Goal: Task Accomplishment & Management: Use online tool/utility

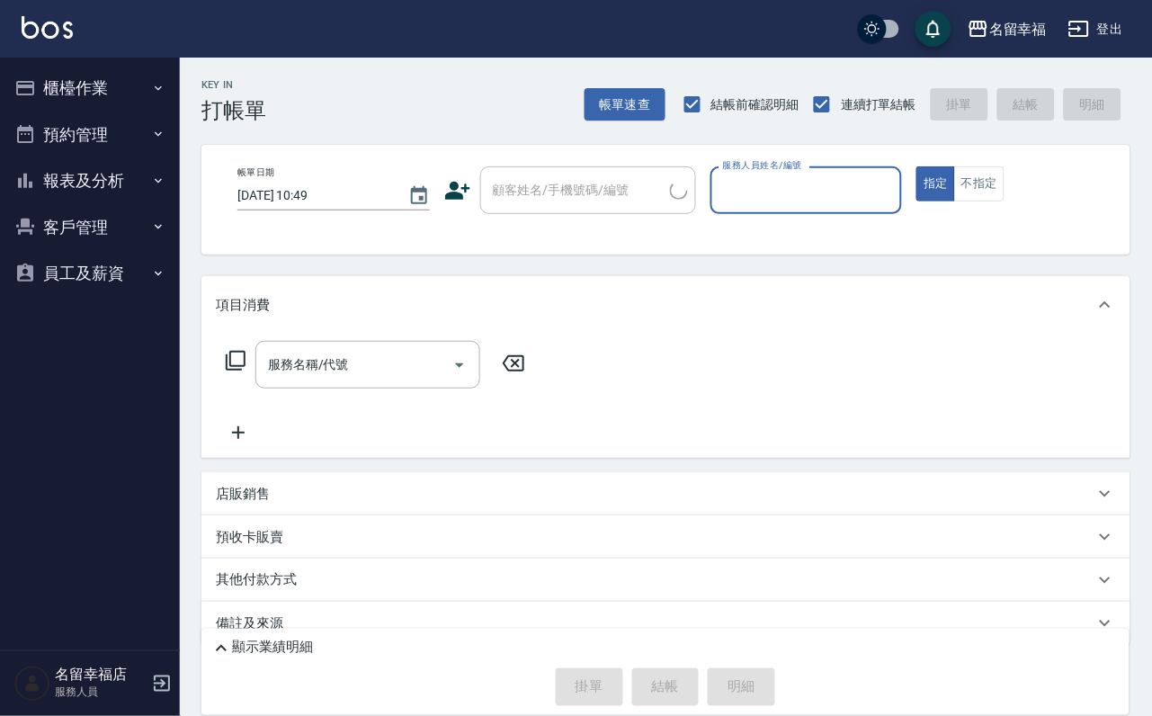
click at [36, 84] on icon "button" at bounding box center [25, 88] width 22 height 22
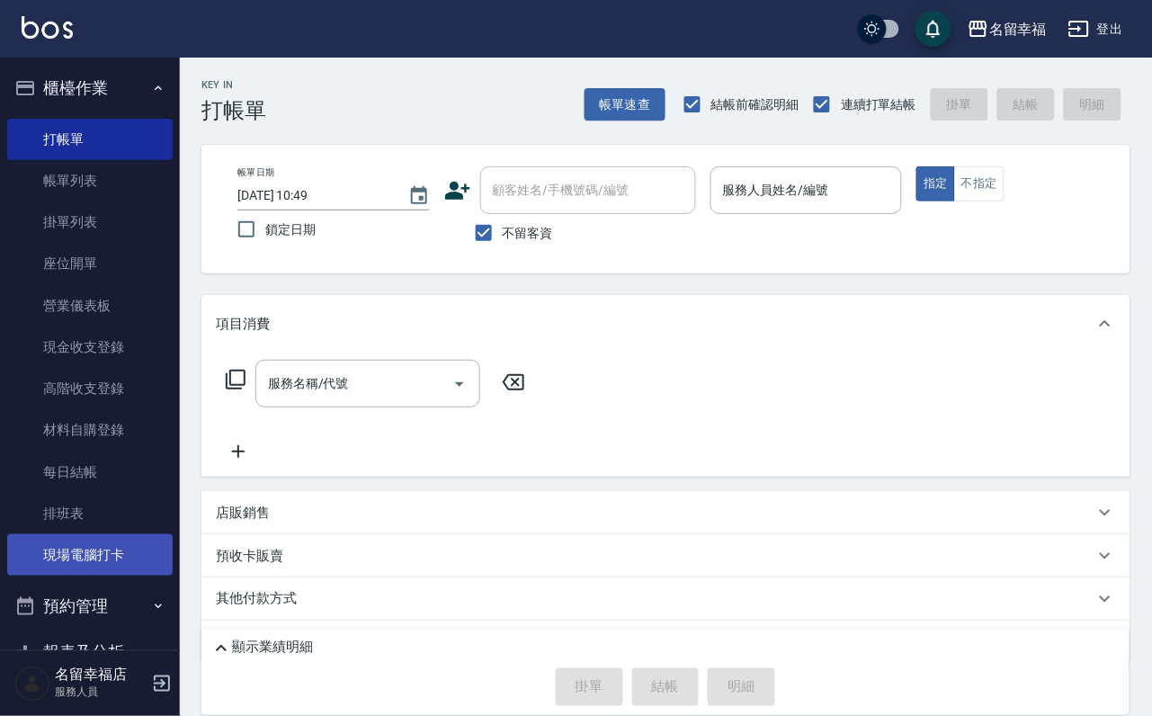
click at [129, 576] on link "現場電腦打卡" at bounding box center [89, 554] width 165 height 41
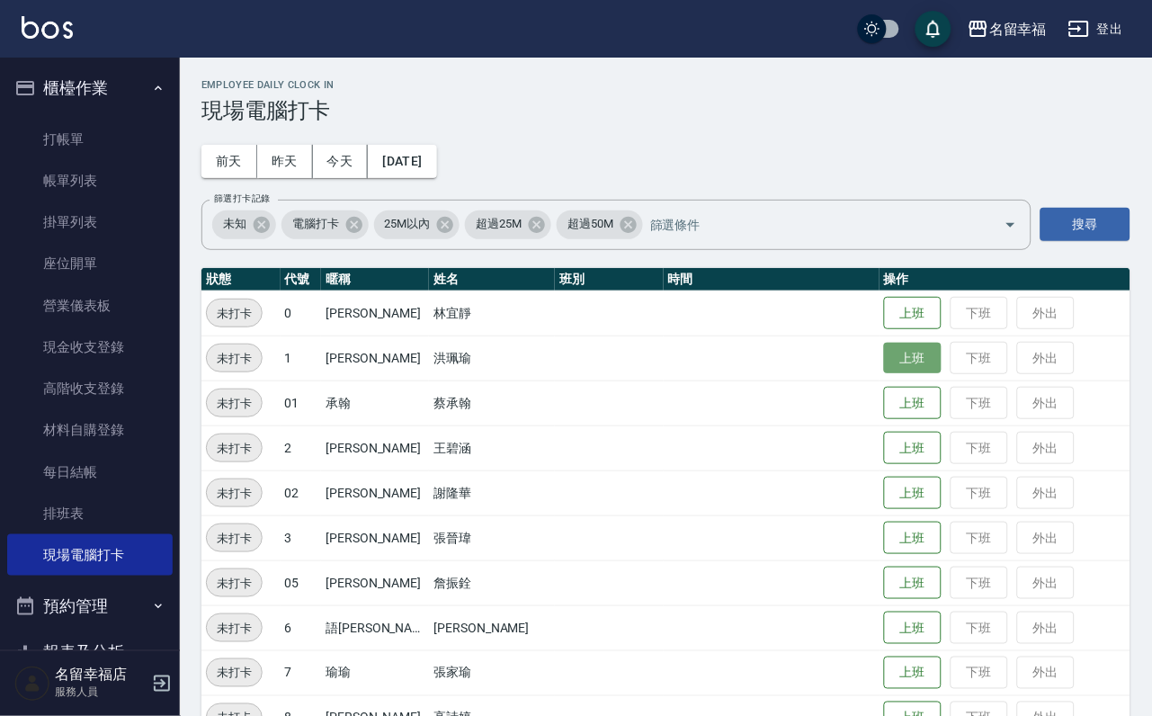
click at [918, 359] on button "上班" at bounding box center [913, 358] width 58 height 31
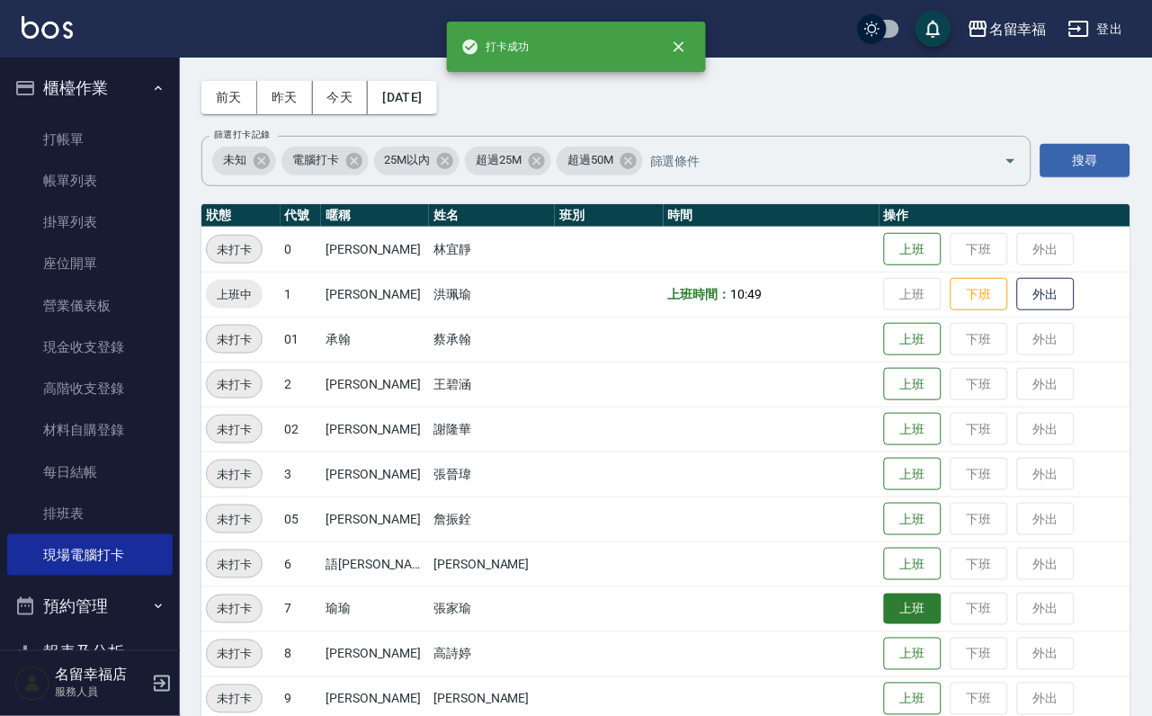
scroll to position [135, 0]
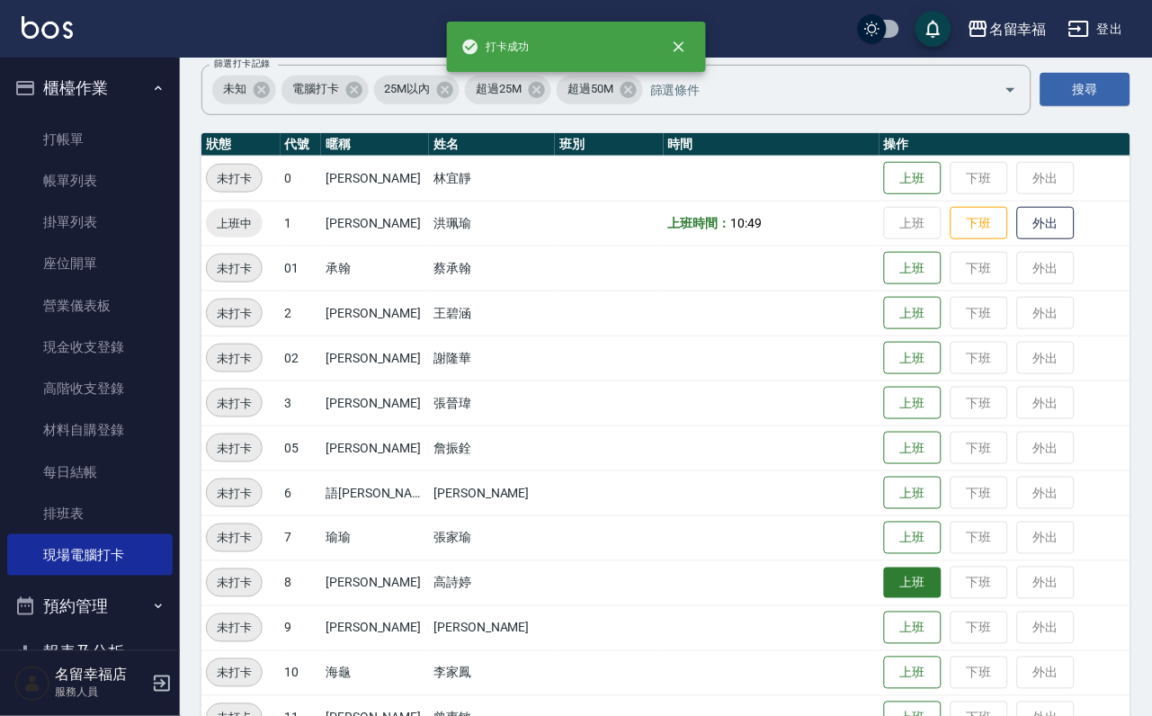
click at [884, 584] on button "上班" at bounding box center [913, 582] width 58 height 31
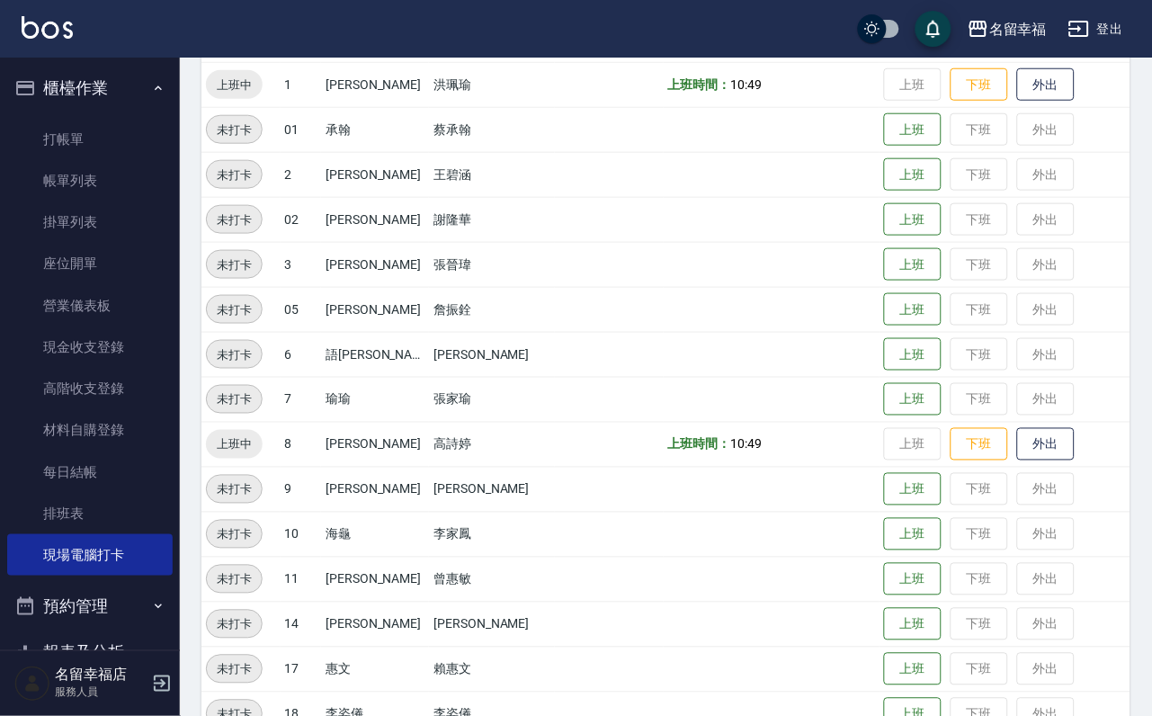
scroll to position [270, 0]
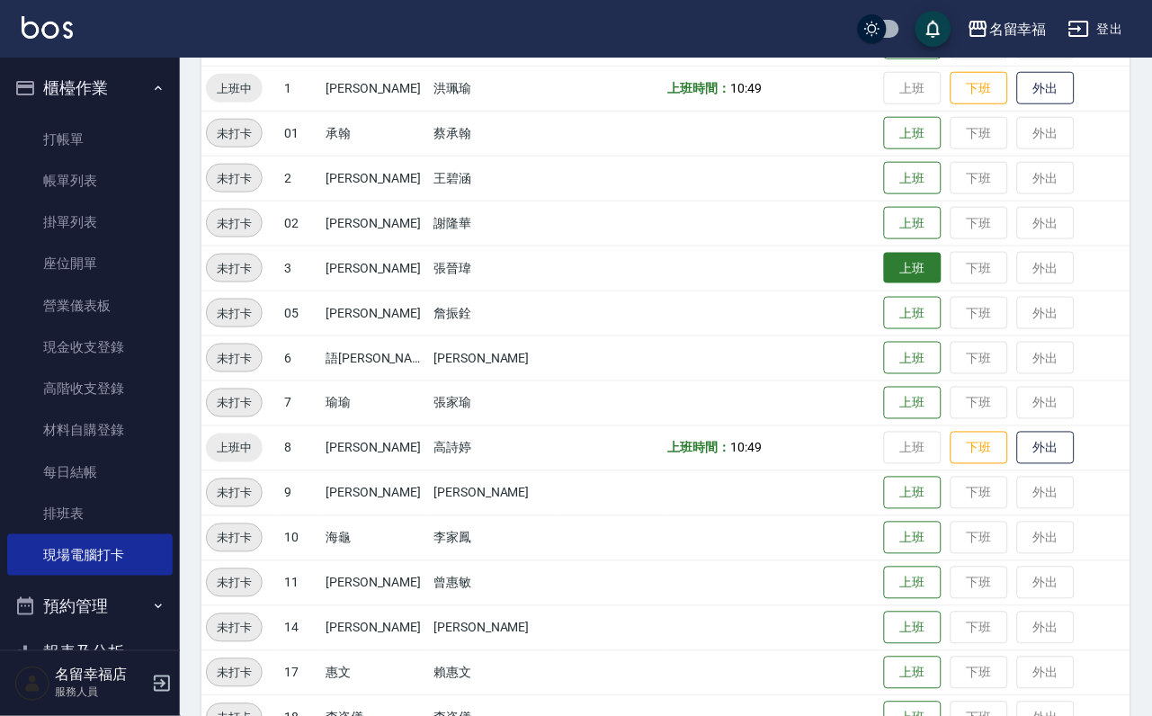
click at [888, 267] on button "上班" at bounding box center [913, 268] width 58 height 31
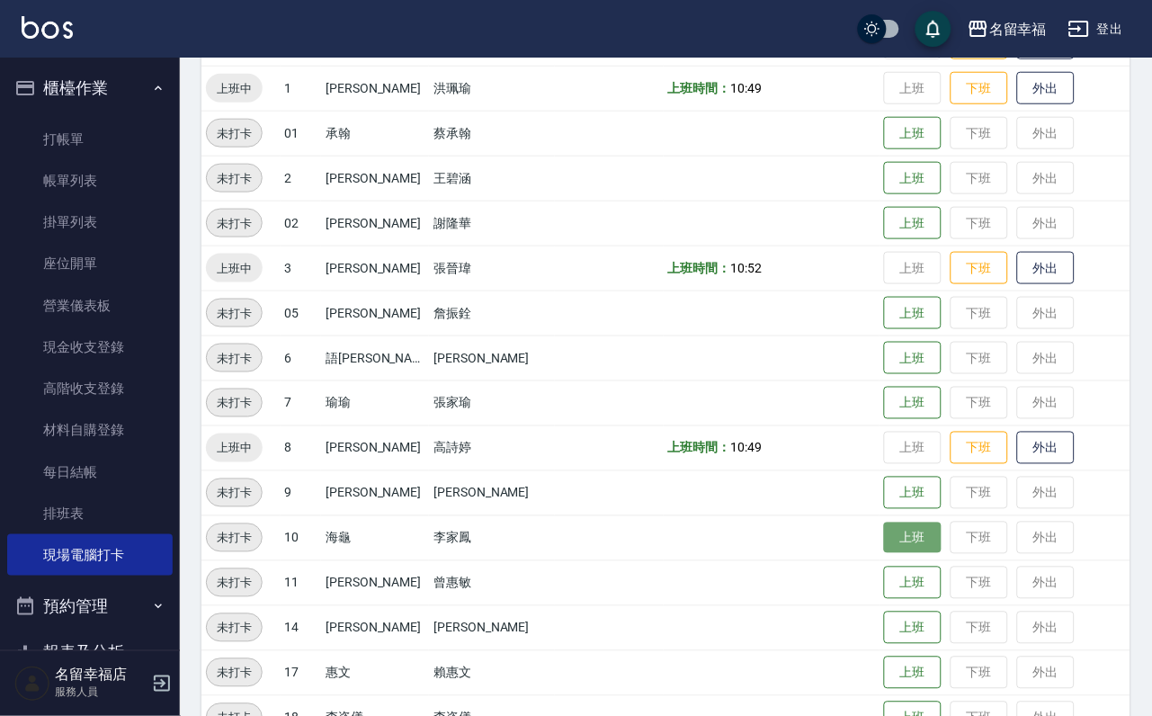
click at [905, 541] on button "上班" at bounding box center [913, 537] width 58 height 31
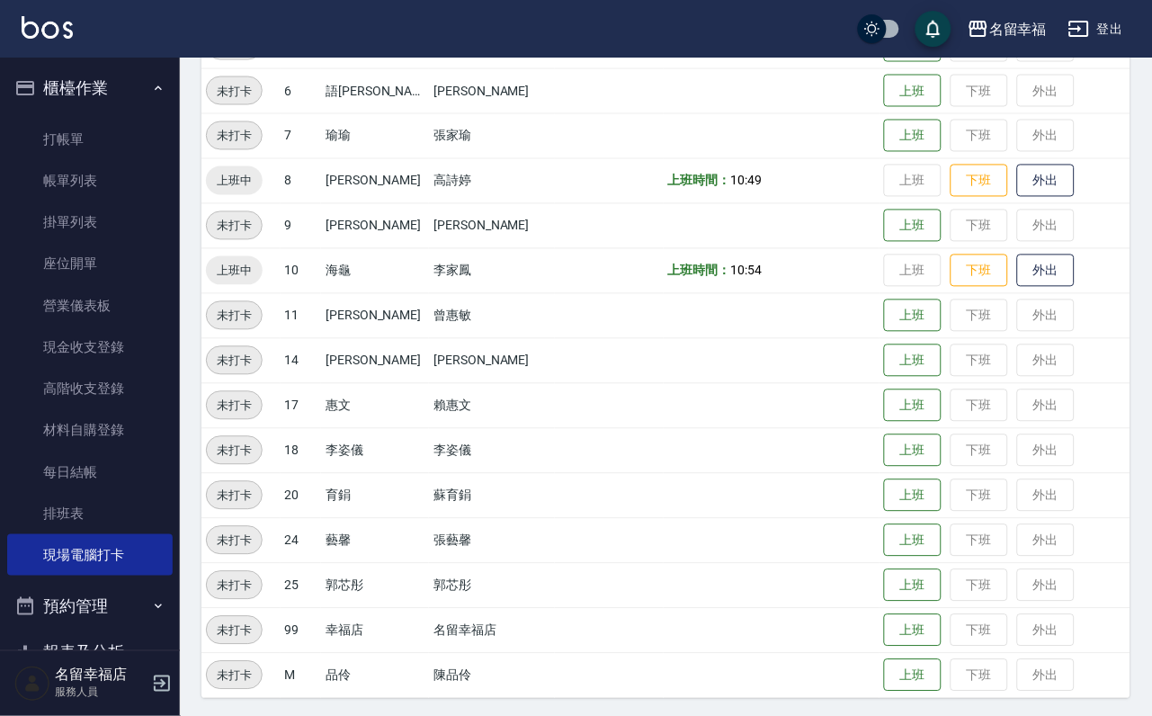
scroll to position [545, 0]
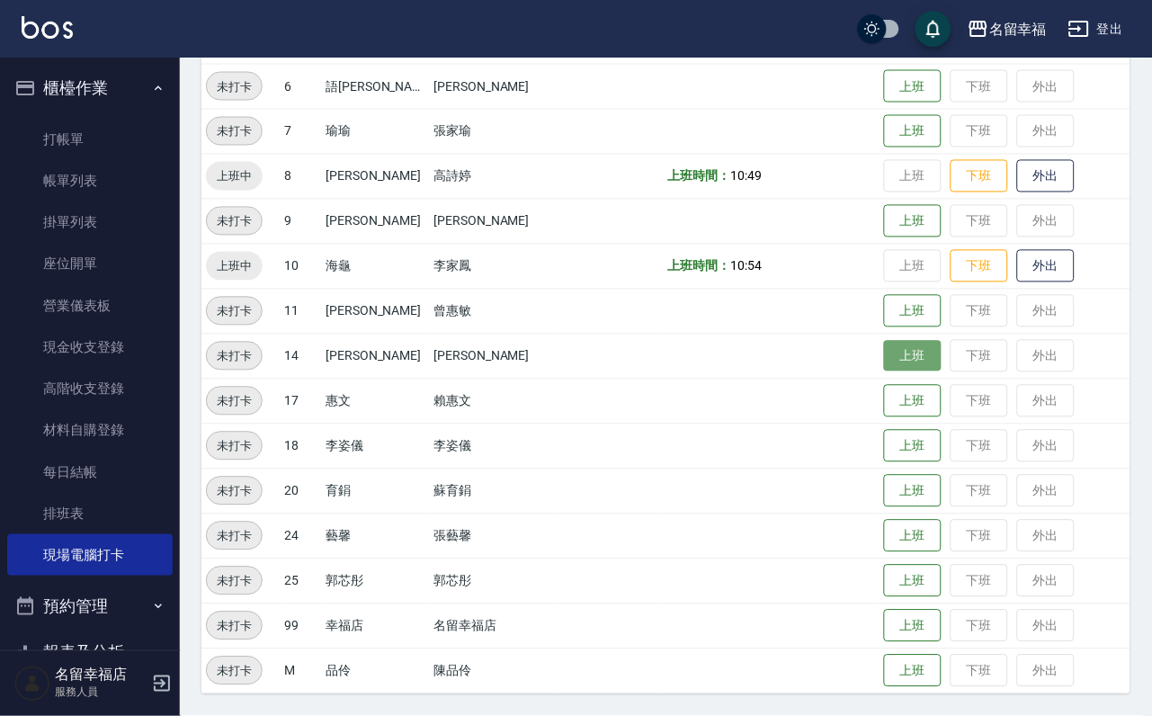
click at [884, 371] on button "上班" at bounding box center [913, 356] width 58 height 31
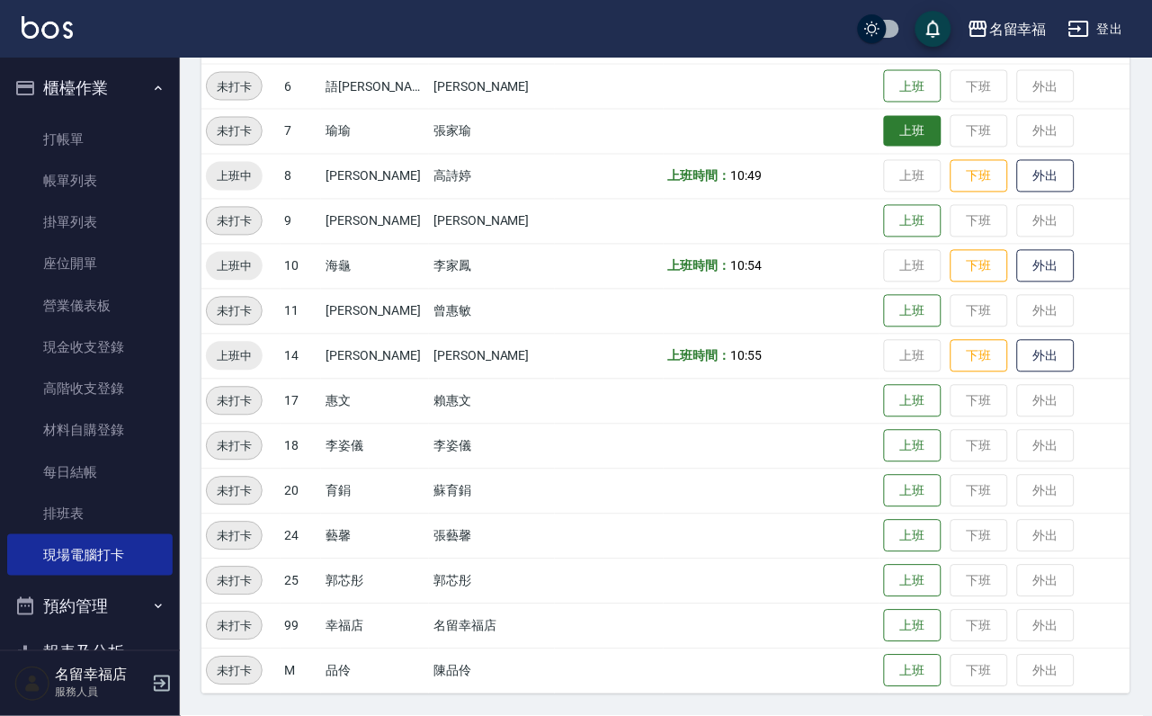
click at [884, 133] on button "上班" at bounding box center [913, 131] width 58 height 31
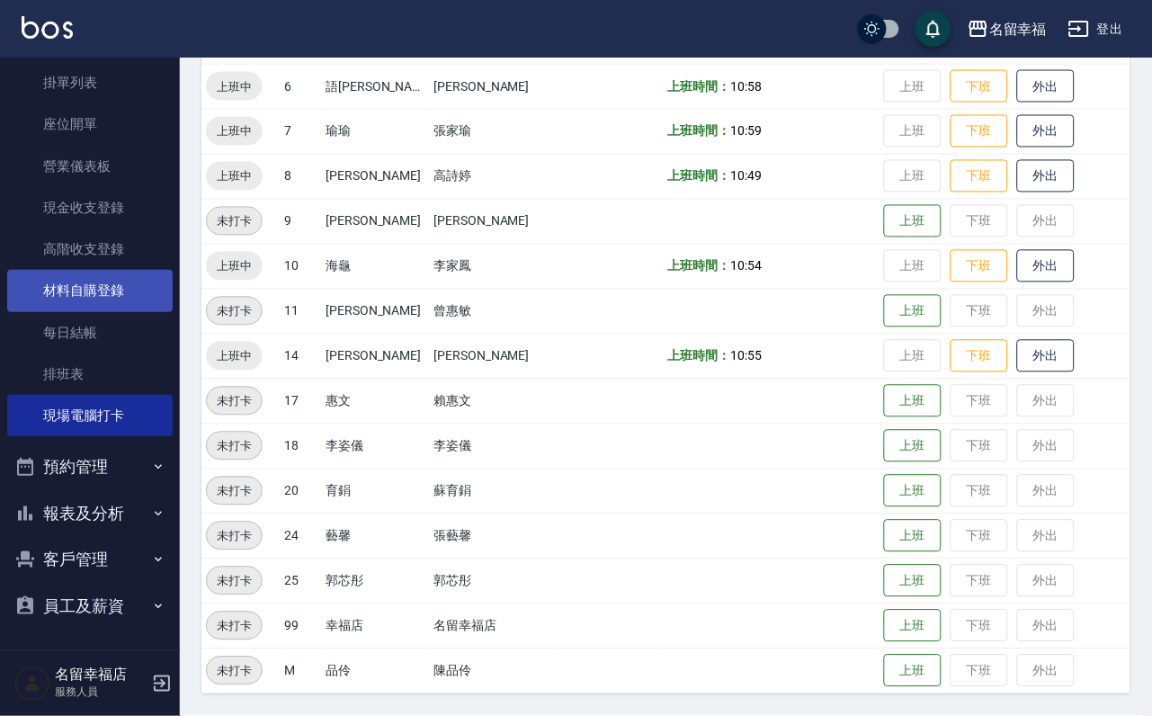
scroll to position [0, 0]
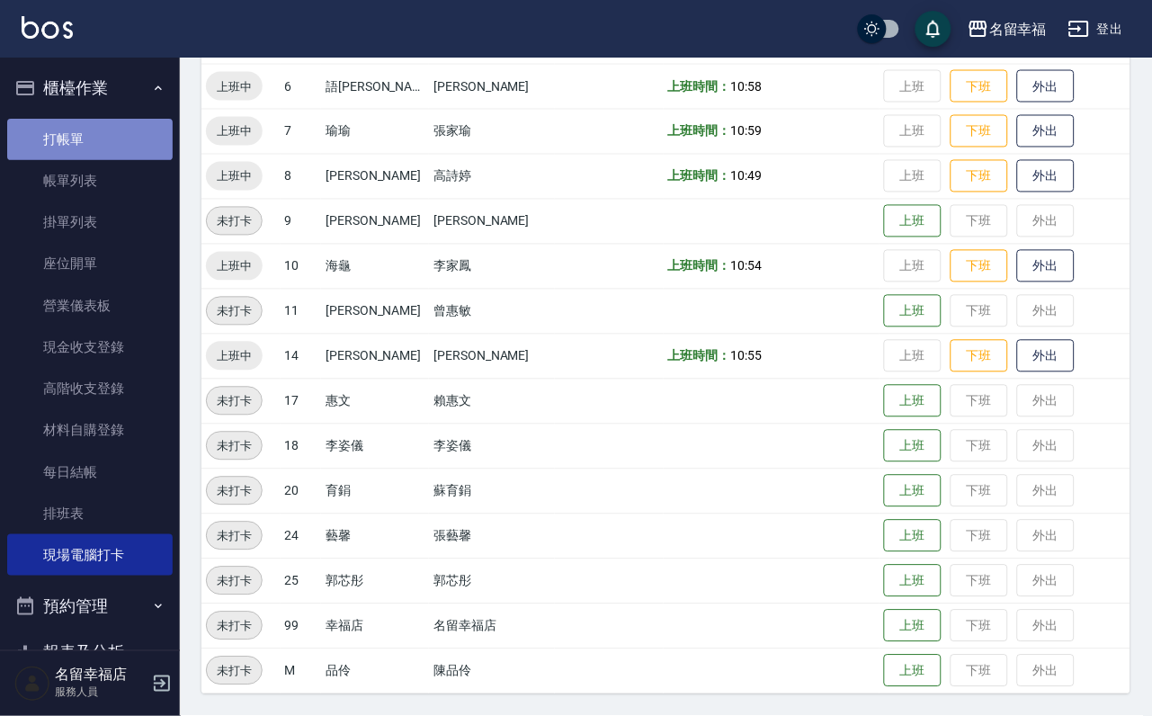
click at [117, 150] on link "打帳單" at bounding box center [89, 139] width 165 height 41
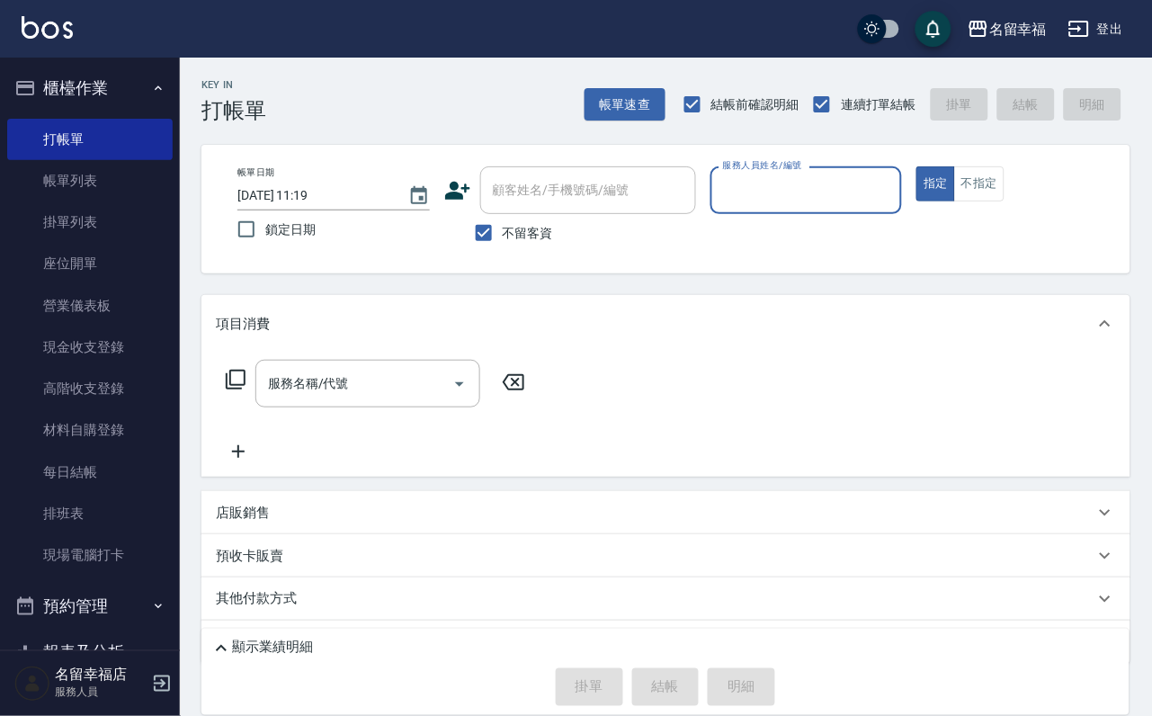
drag, startPoint x: 872, startPoint y: 184, endPoint x: 835, endPoint y: 201, distance: 40.6
click at [868, 185] on input "服務人員姓名/編號" at bounding box center [807, 189] width 176 height 31
type input "語[PERSON_NAME]-6"
type button "true"
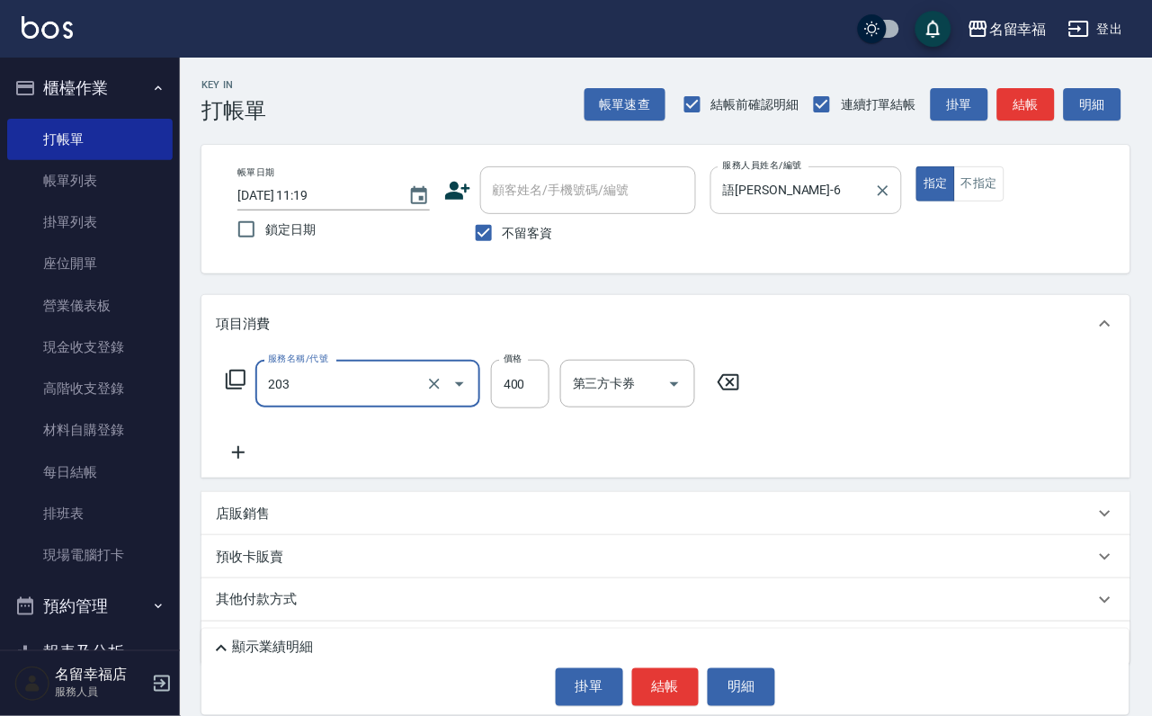
type input "指定單剪(203)"
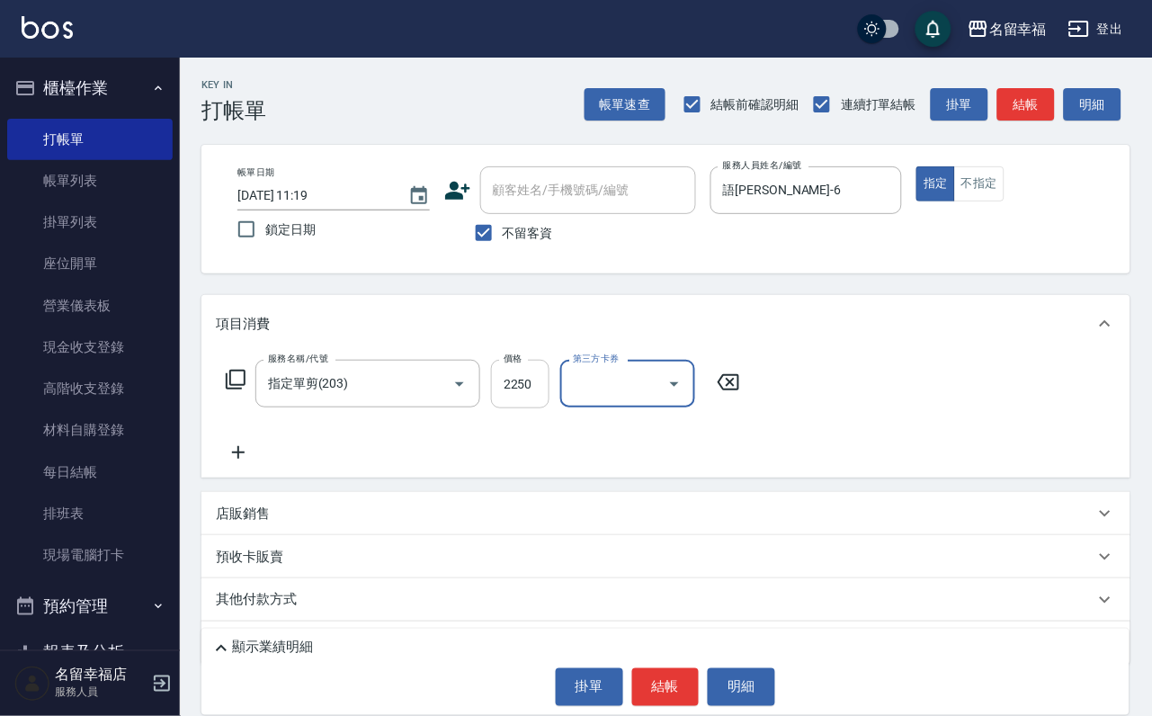
click at [504, 402] on input "2250" at bounding box center [520, 384] width 58 height 49
type input "250"
click at [636, 671] on button "結帳" at bounding box center [665, 687] width 67 height 38
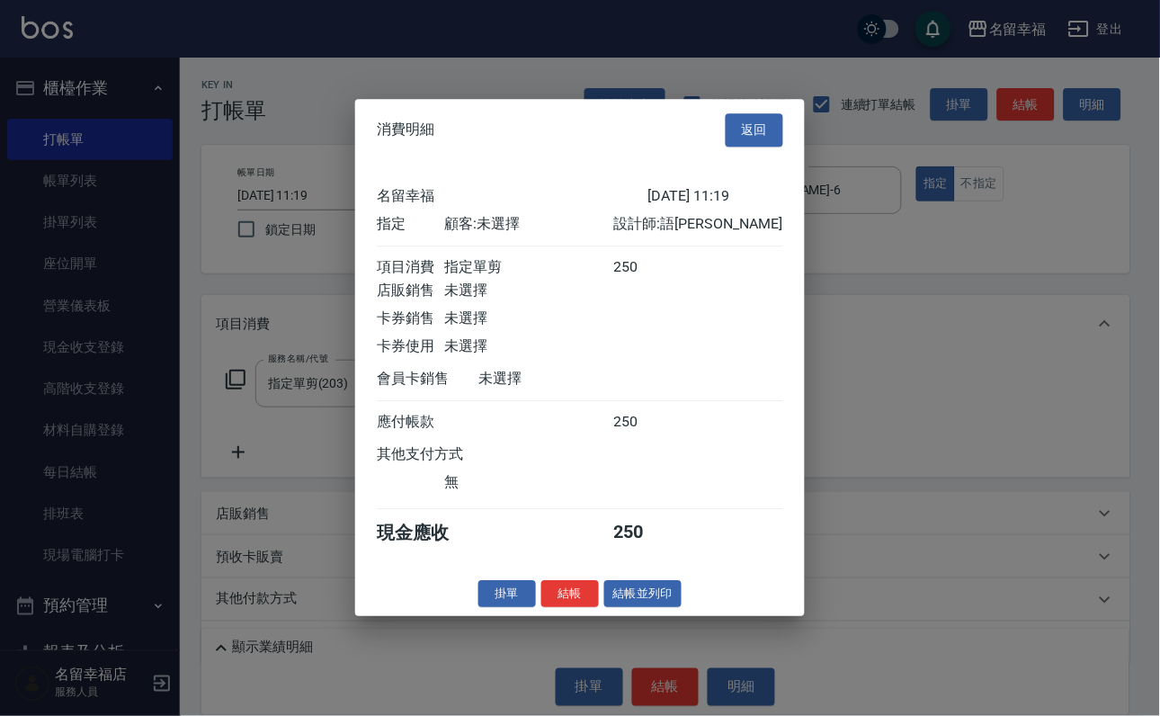
scroll to position [222, 0]
click at [543, 608] on button "結帳" at bounding box center [570, 594] width 58 height 28
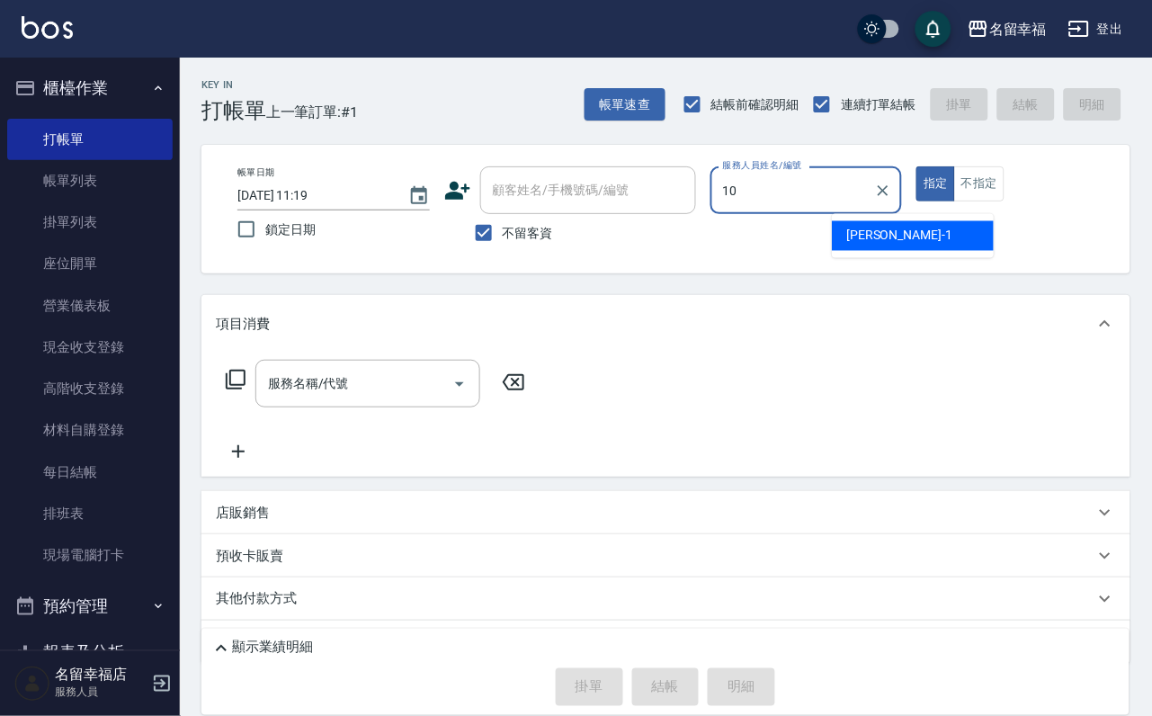
type input "海龜-10"
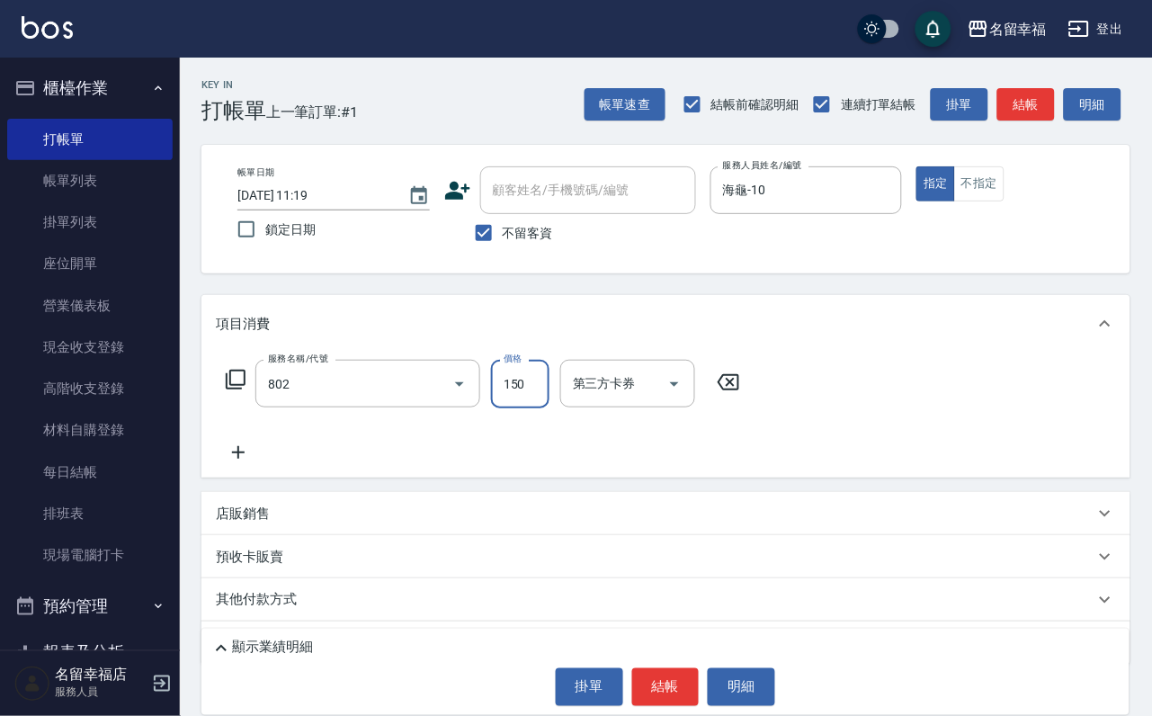
type input "單梳(802)"
type input "200"
click at [664, 676] on button "結帳" at bounding box center [665, 687] width 67 height 38
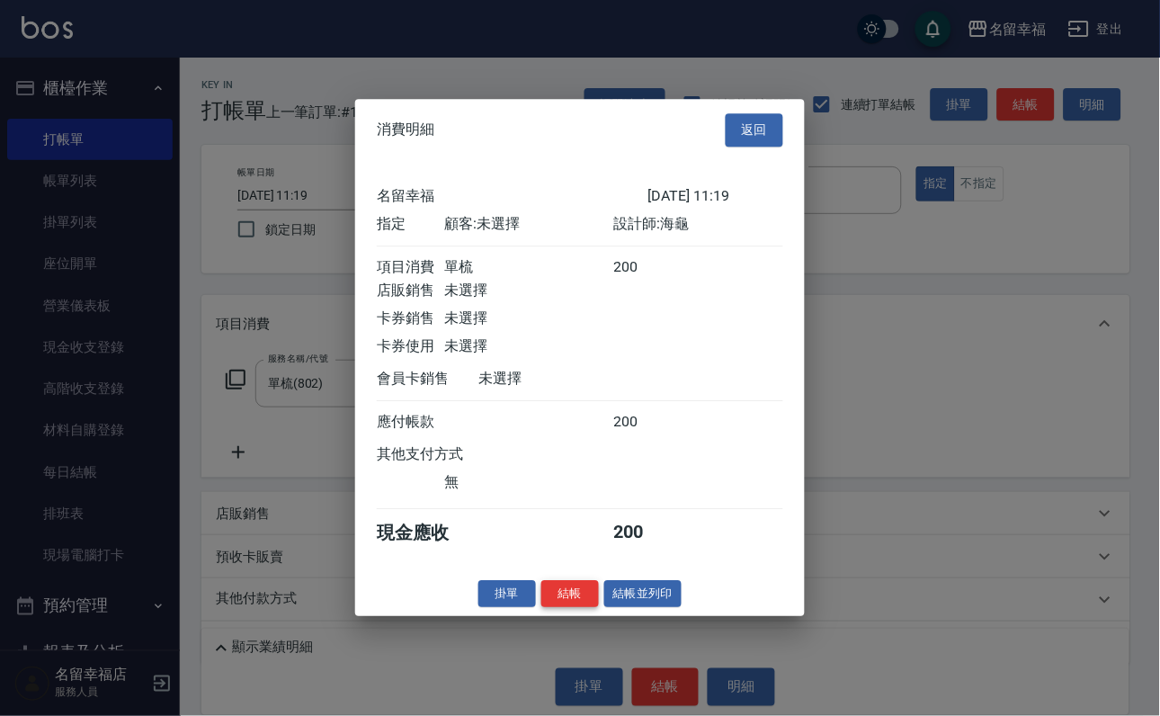
click at [541, 608] on button "結帳" at bounding box center [570, 594] width 58 height 28
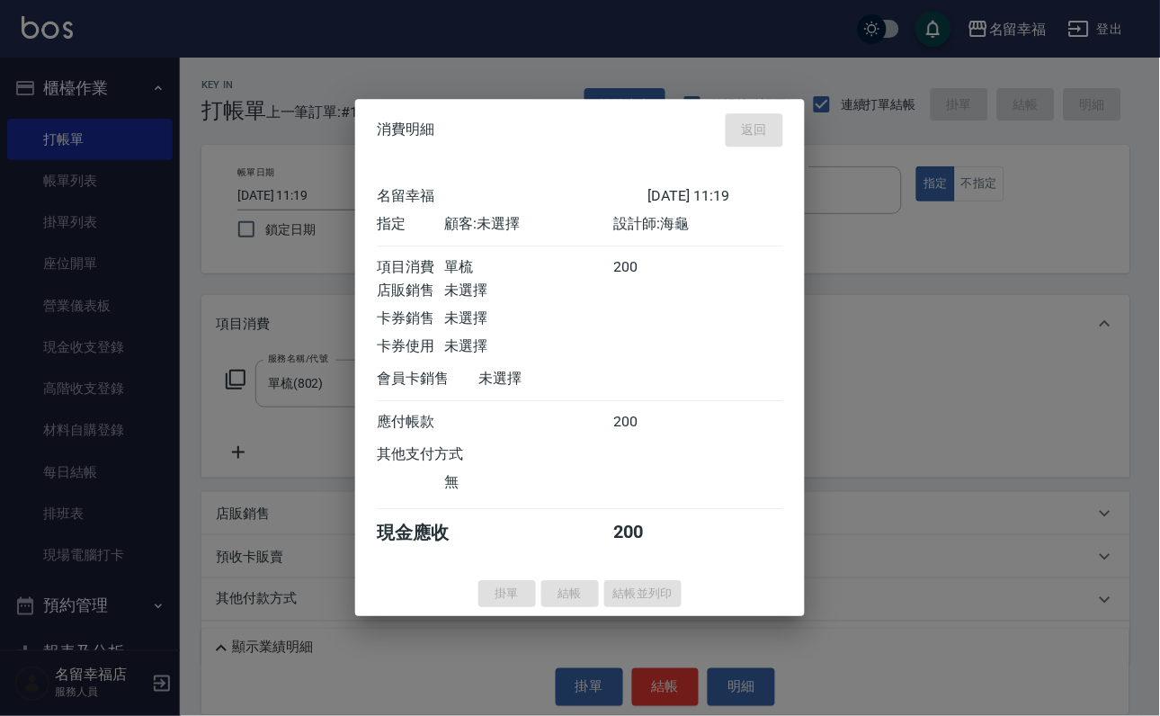
type input "[DATE] 11:29"
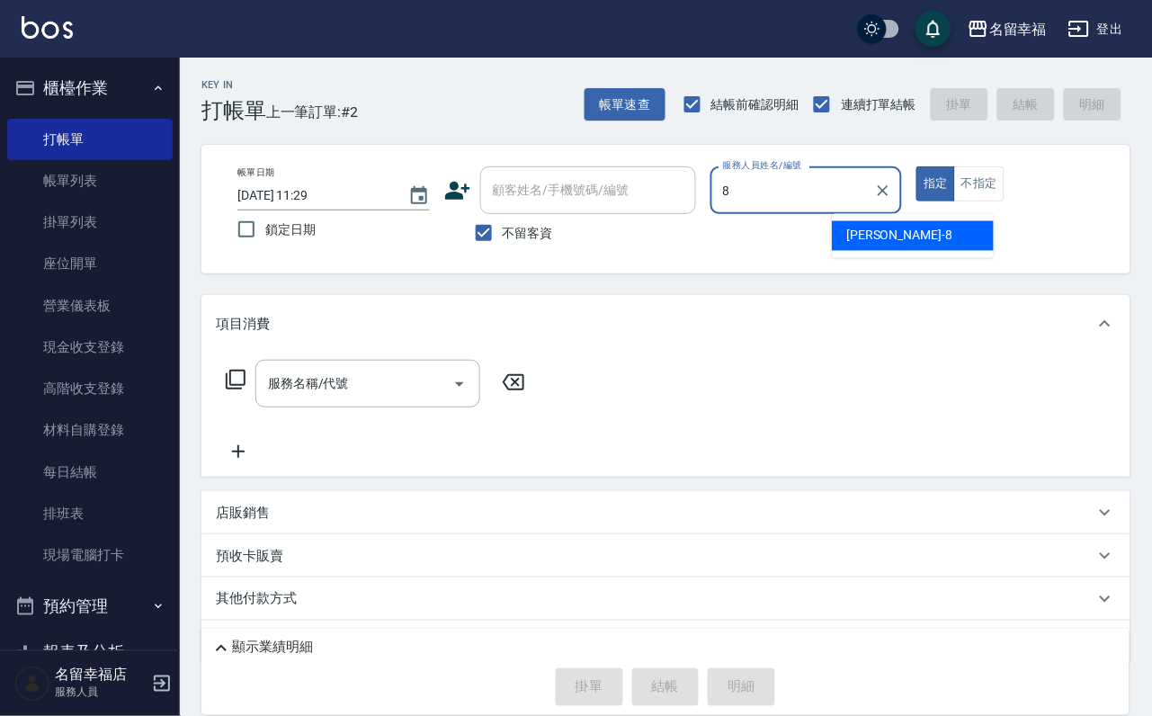
type input "[PERSON_NAME]-8"
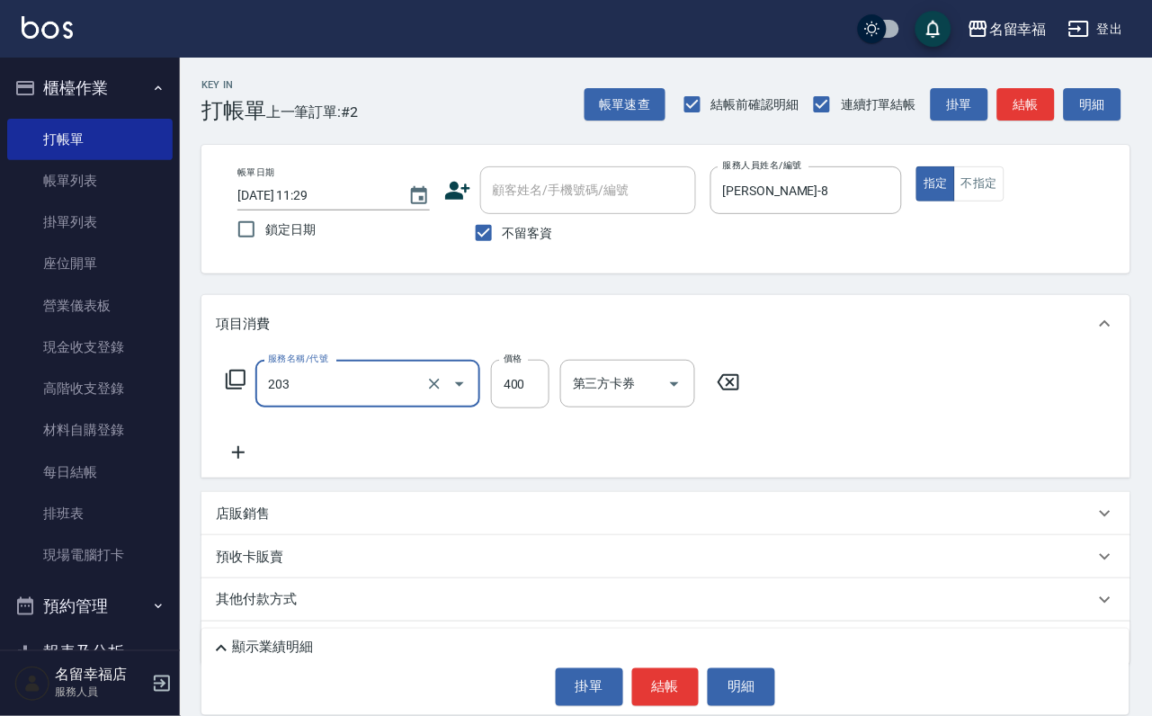
type input "指定單剪(203)"
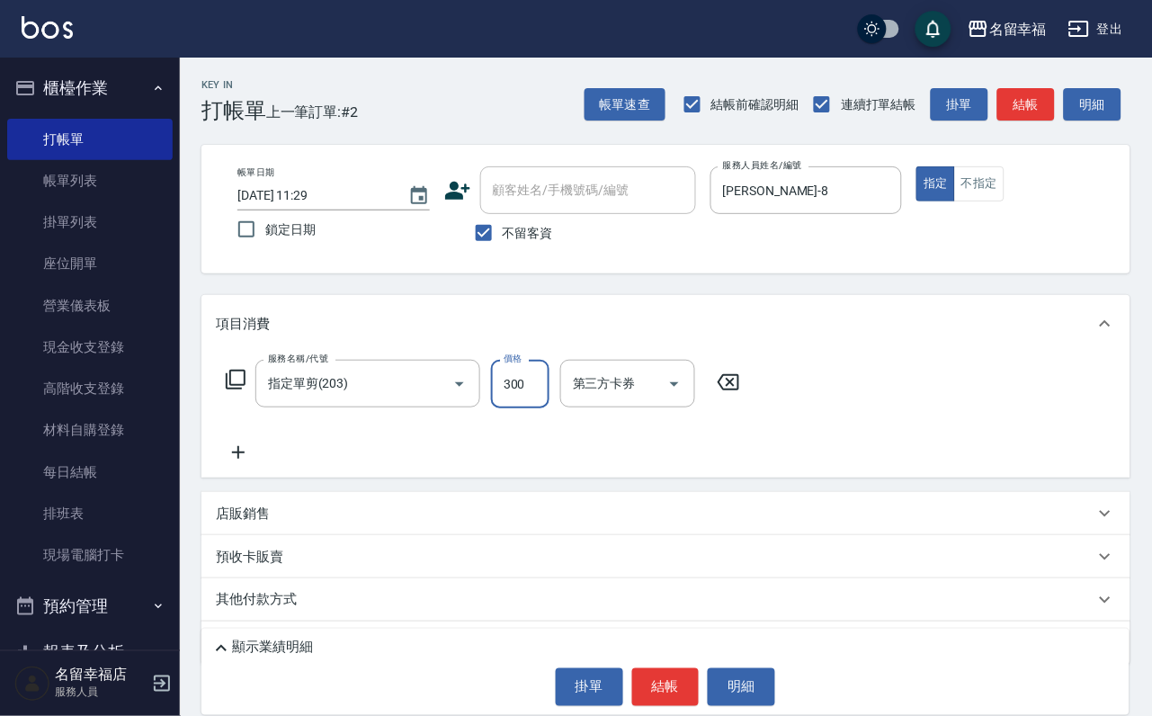
type input "300"
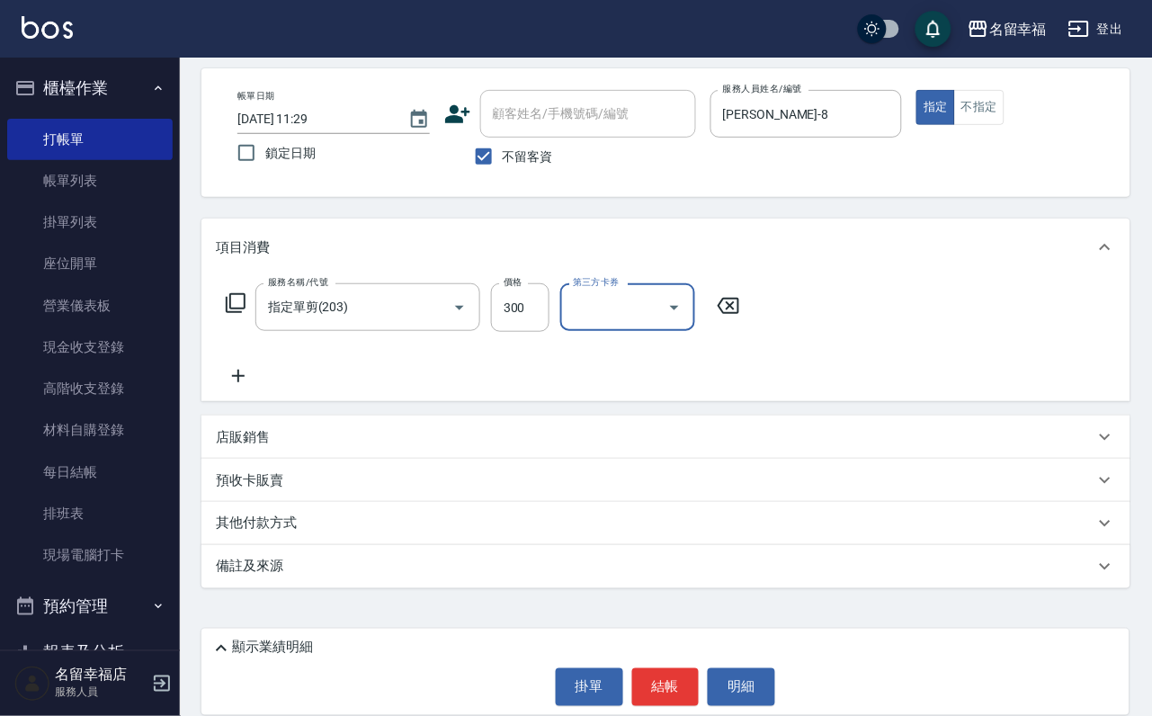
scroll to position [107, 0]
click at [406, 440] on div "店販銷售" at bounding box center [655, 437] width 879 height 19
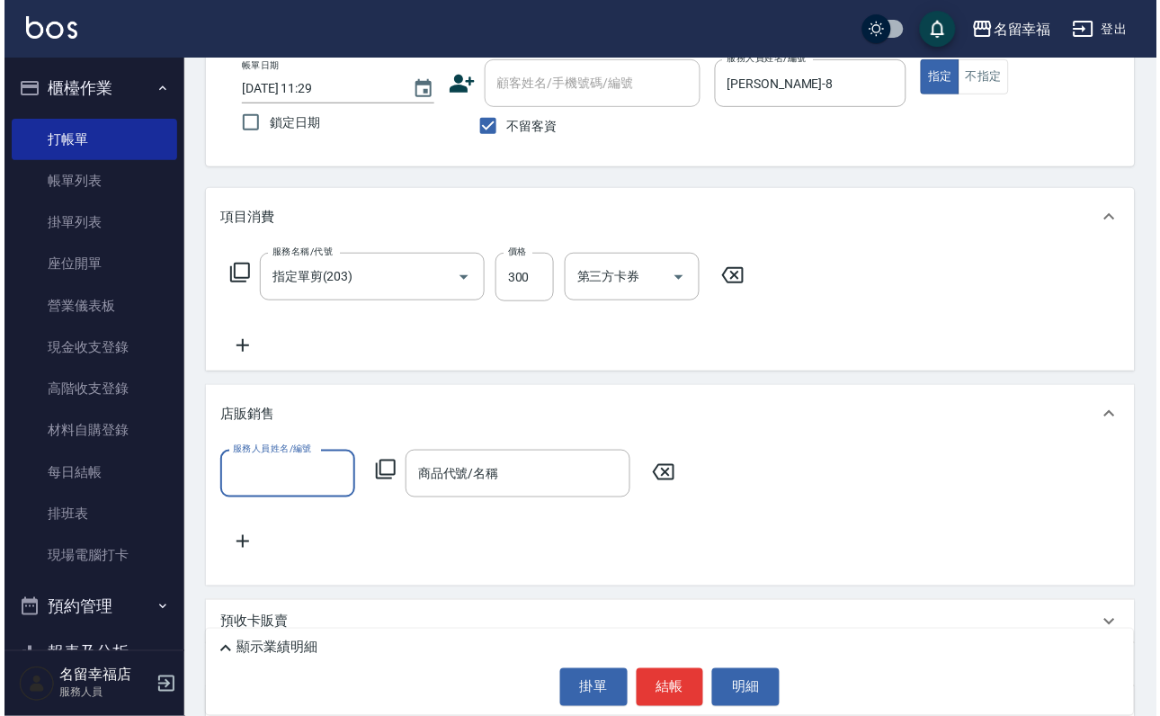
scroll to position [0, 0]
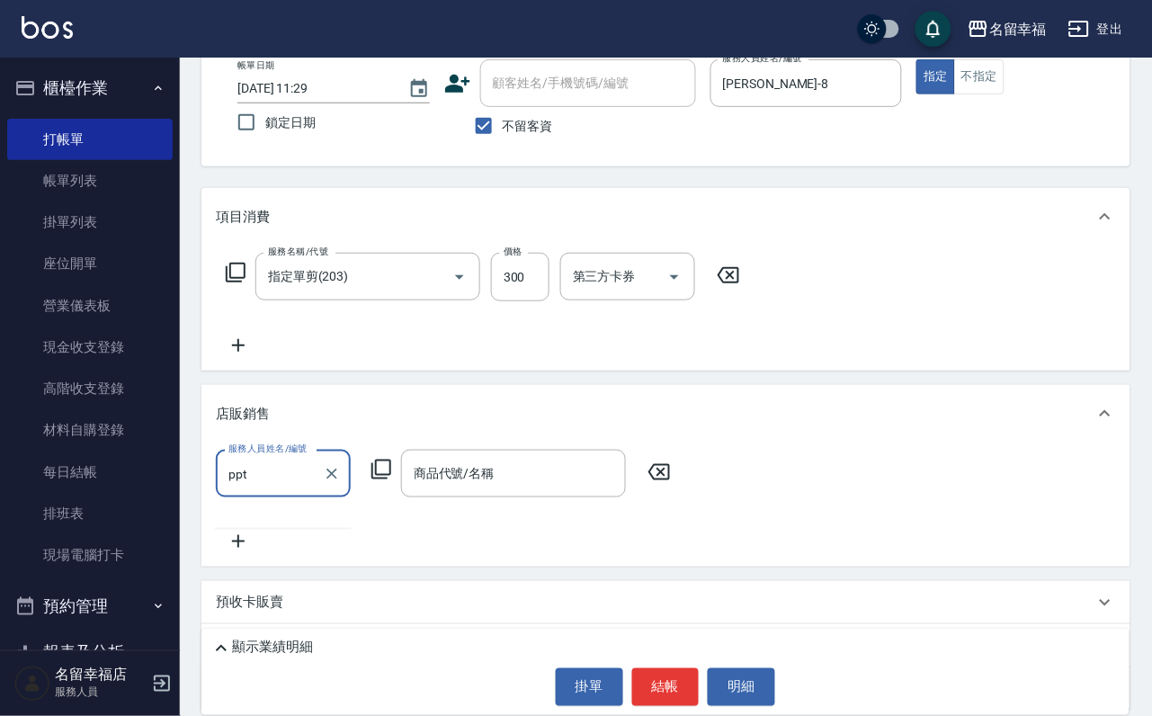
type input "ppt"
click at [381, 480] on icon at bounding box center [381, 470] width 22 height 22
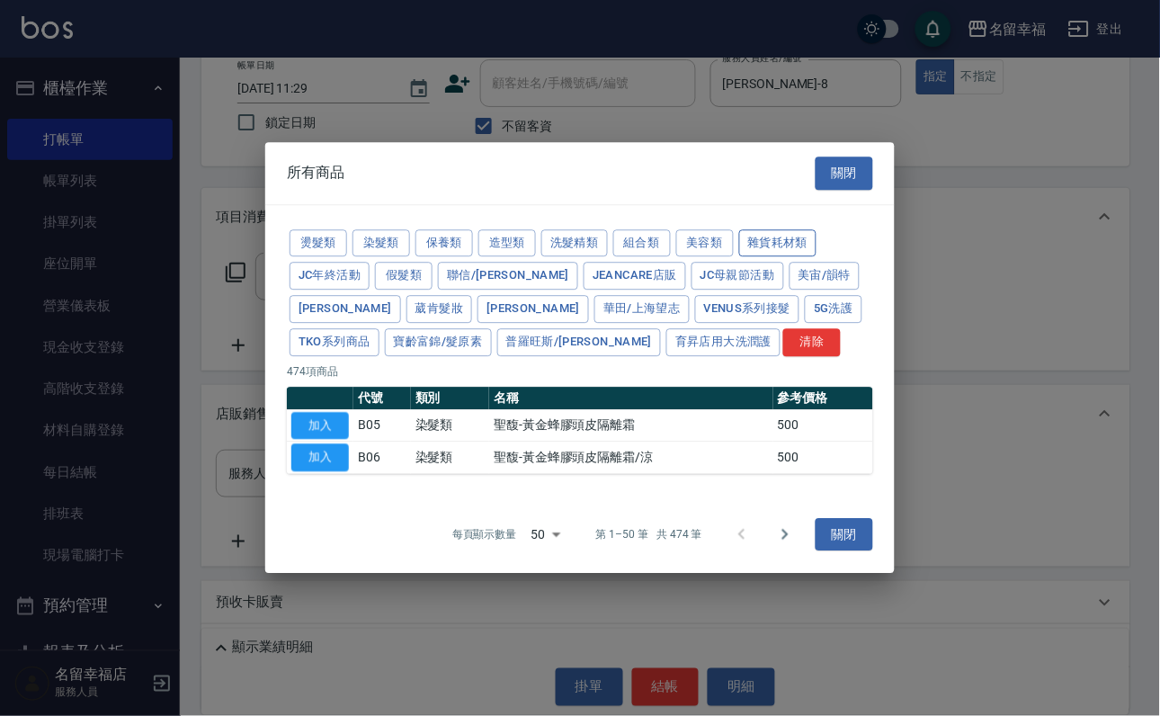
click at [739, 229] on button "雜貨耗材類" at bounding box center [778, 243] width 78 height 28
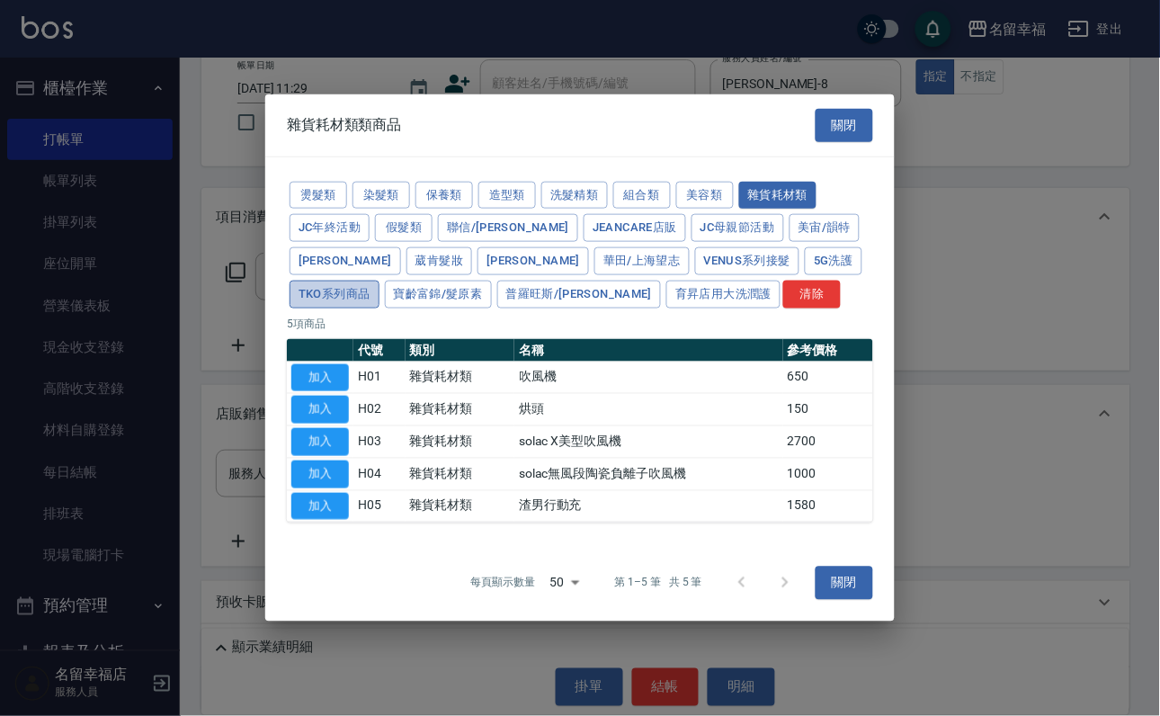
click at [379, 296] on button "TKO系列商品" at bounding box center [335, 295] width 90 height 28
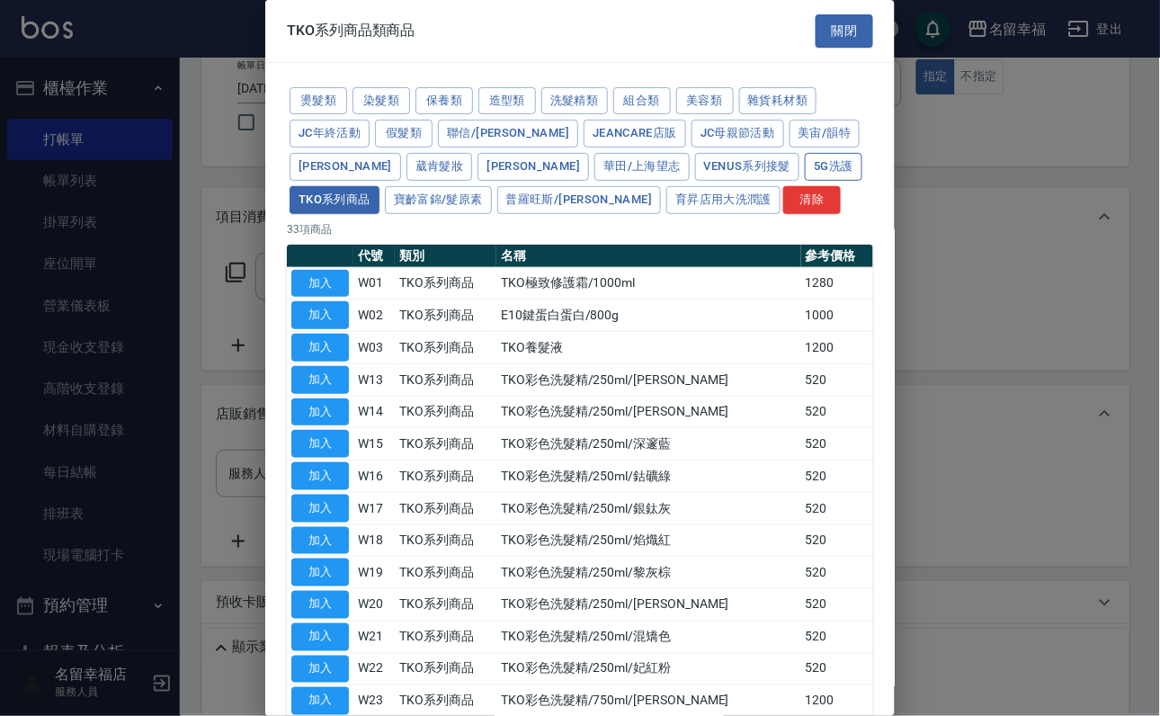
click at [805, 181] on button "5G洗護" at bounding box center [834, 167] width 58 height 28
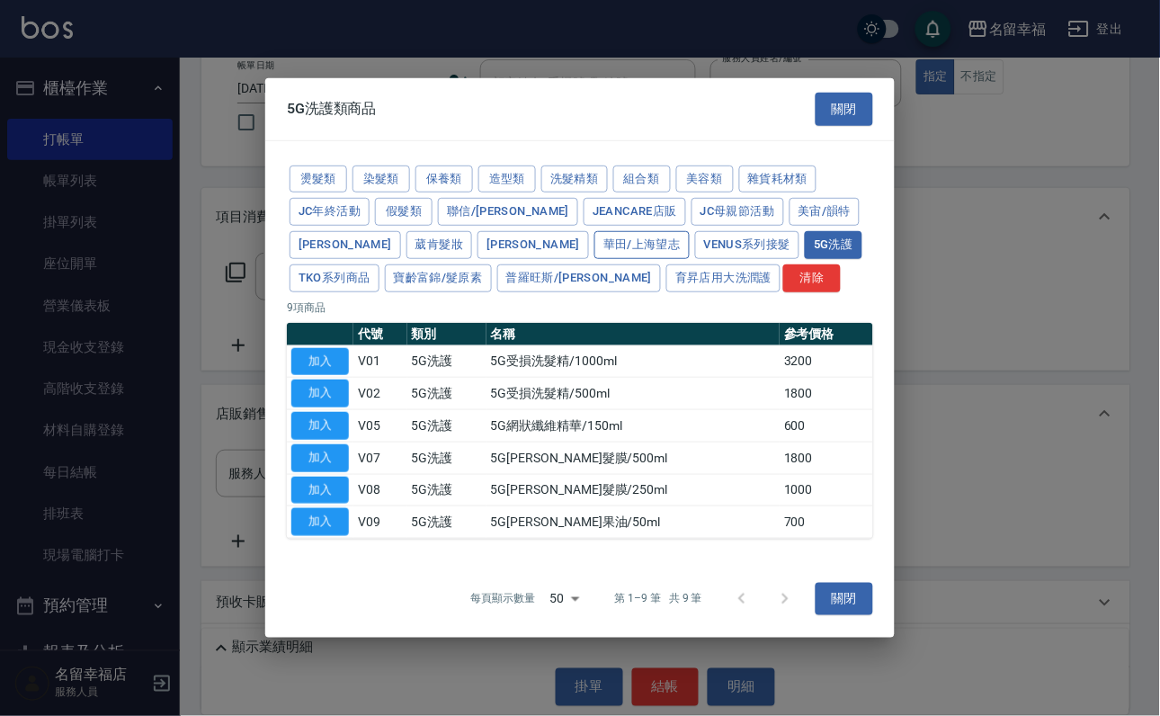
click at [594, 245] on button "華田/上海望志" at bounding box center [641, 245] width 95 height 28
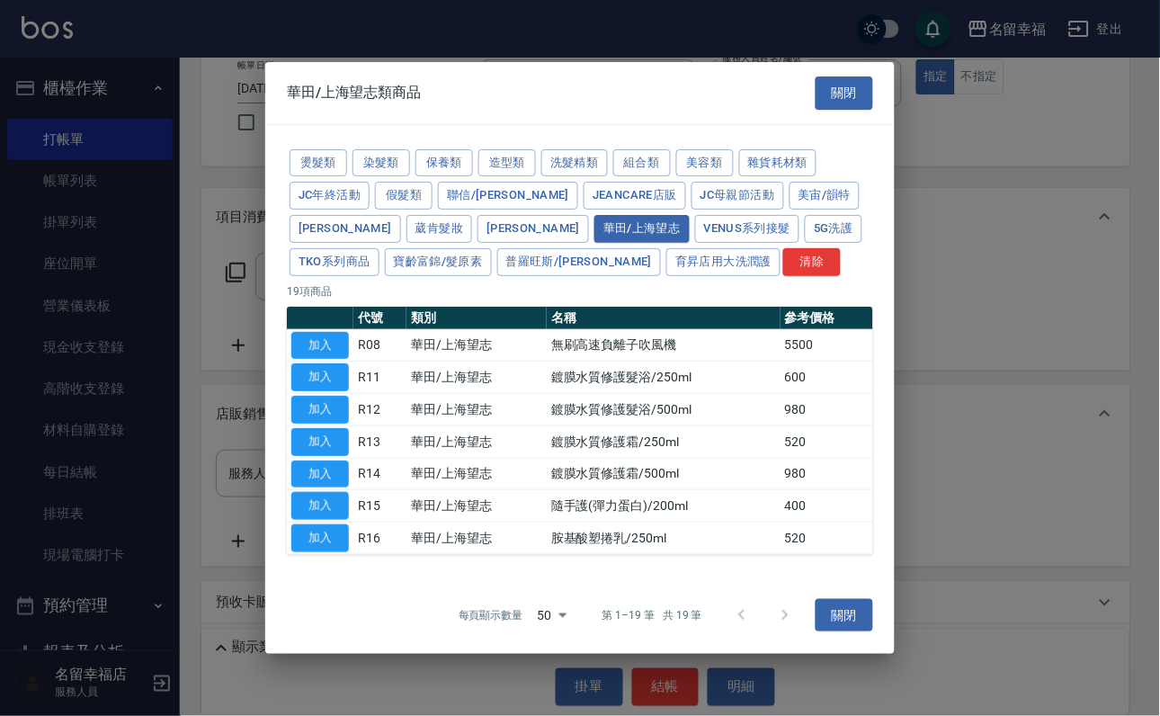
scroll to position [122, 0]
click at [401, 215] on button "[PERSON_NAME]" at bounding box center [346, 229] width 112 height 28
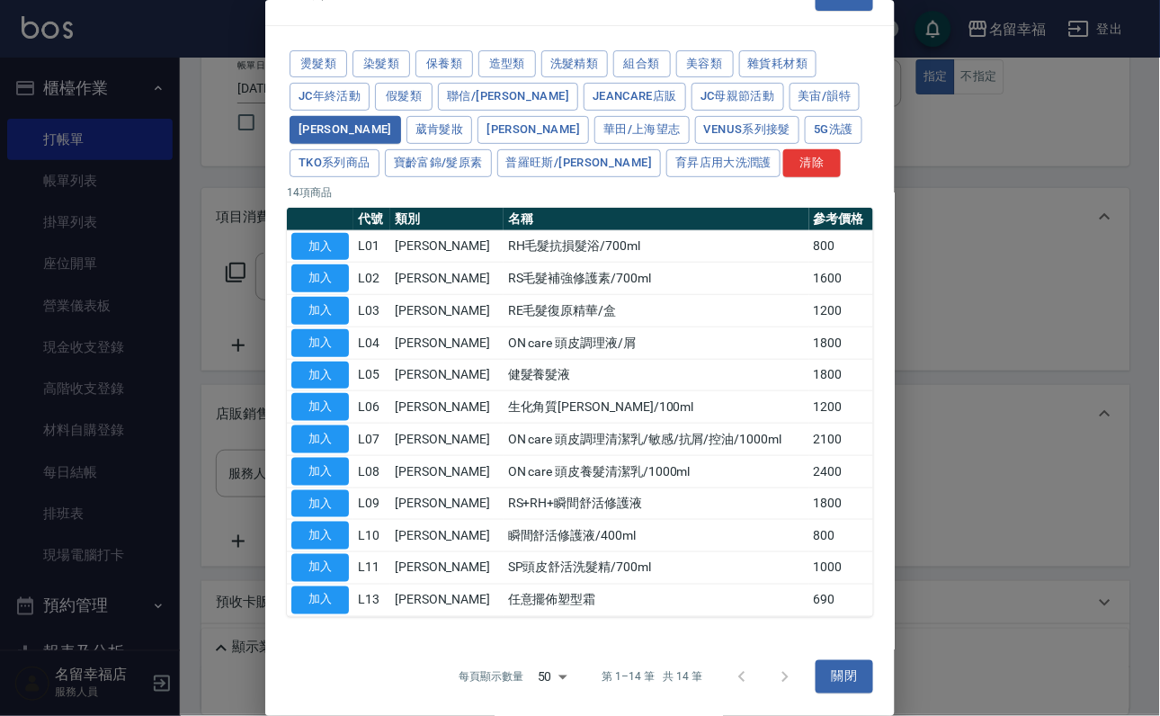
scroll to position [347, 0]
click at [790, 111] on button "美宙/韻特" at bounding box center [825, 97] width 71 height 28
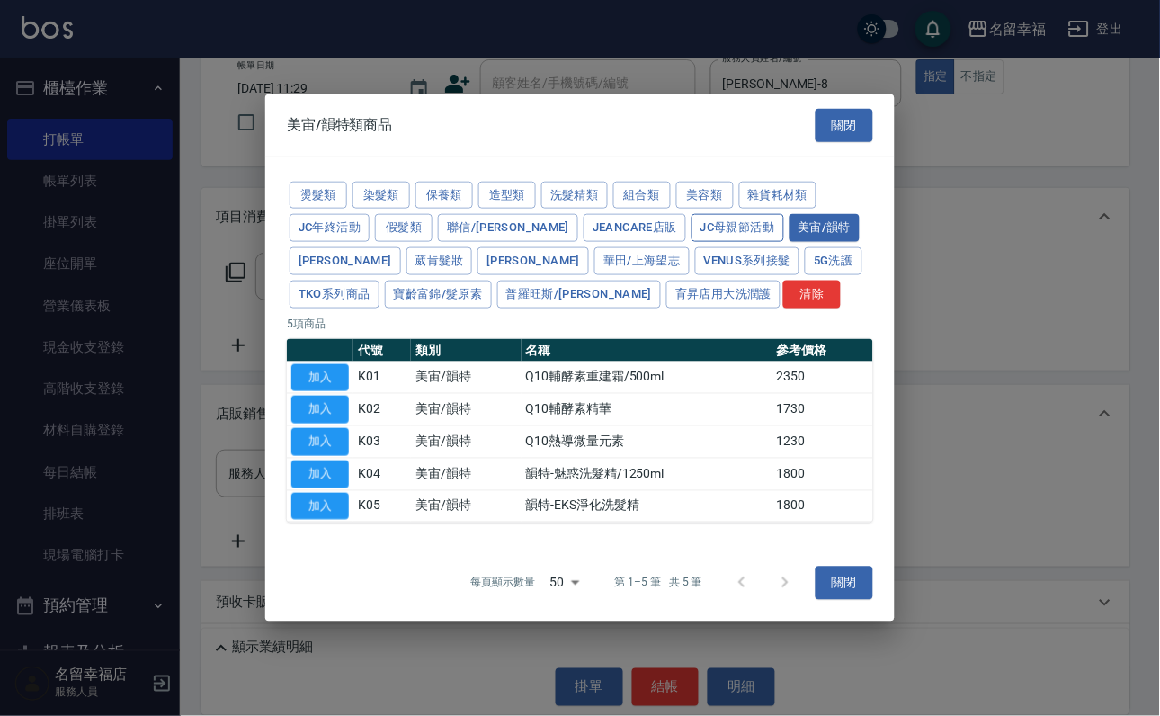
click at [692, 214] on button "JC母親節活動" at bounding box center [738, 228] width 93 height 28
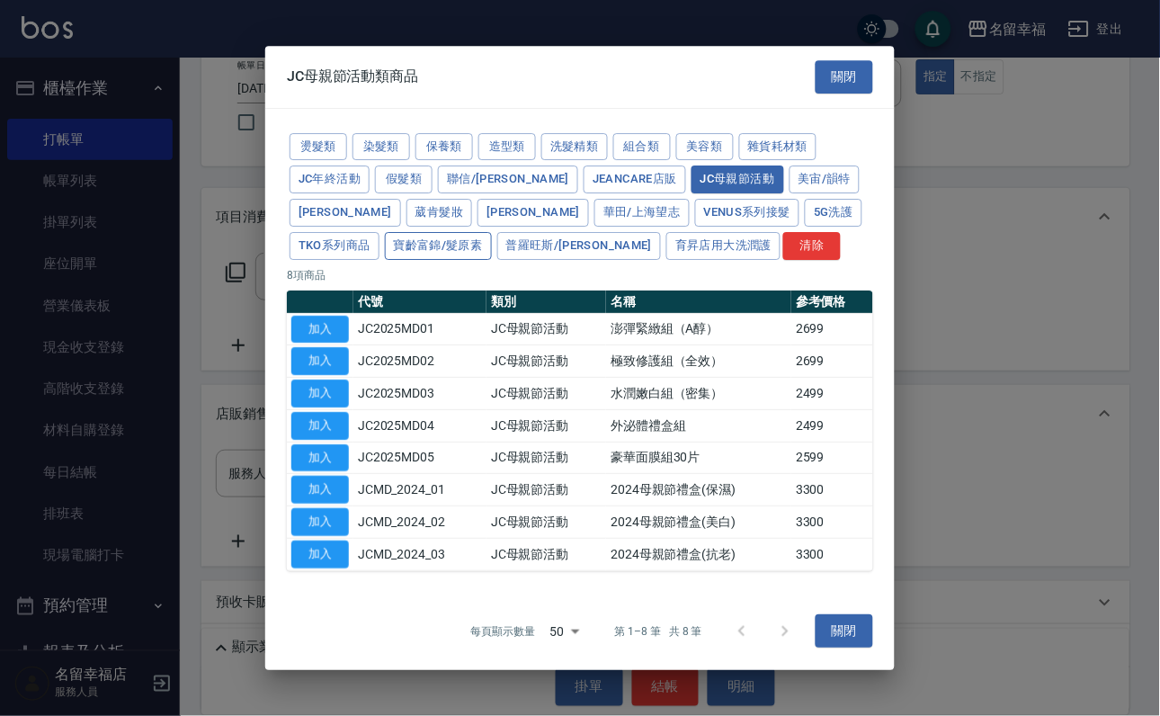
scroll to position [0, 0]
click at [584, 193] on button "JeanCare店販" at bounding box center [635, 179] width 103 height 28
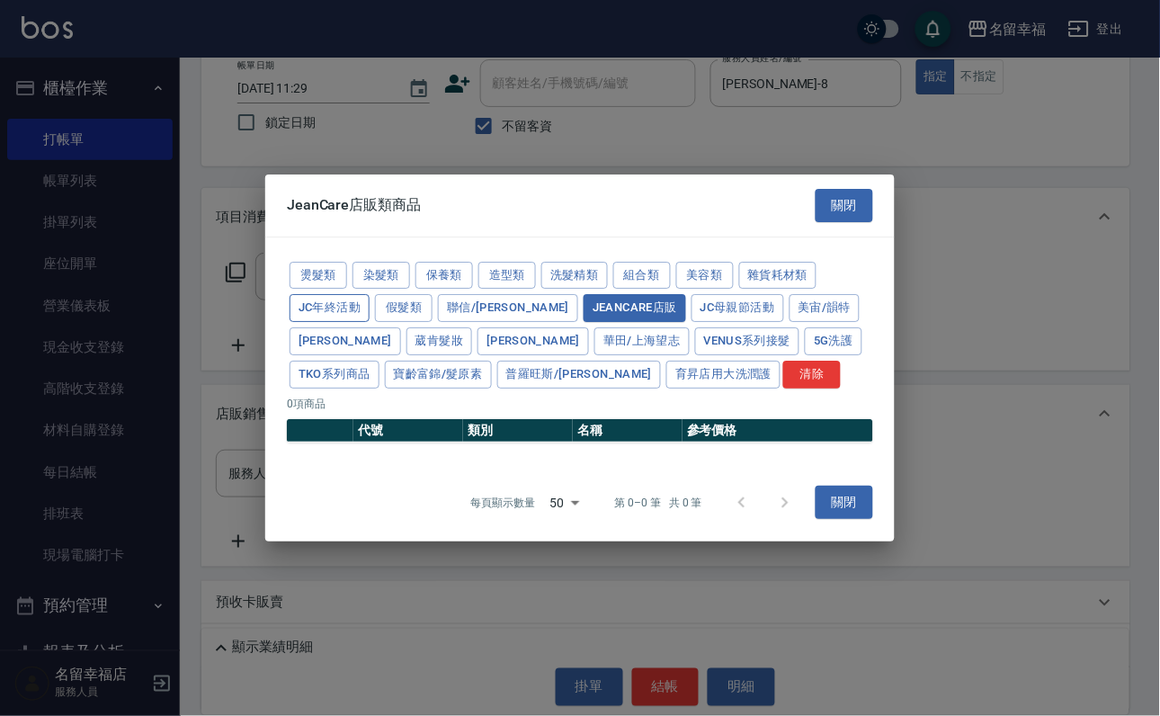
click at [370, 294] on button "JC年終活動" at bounding box center [330, 308] width 80 height 28
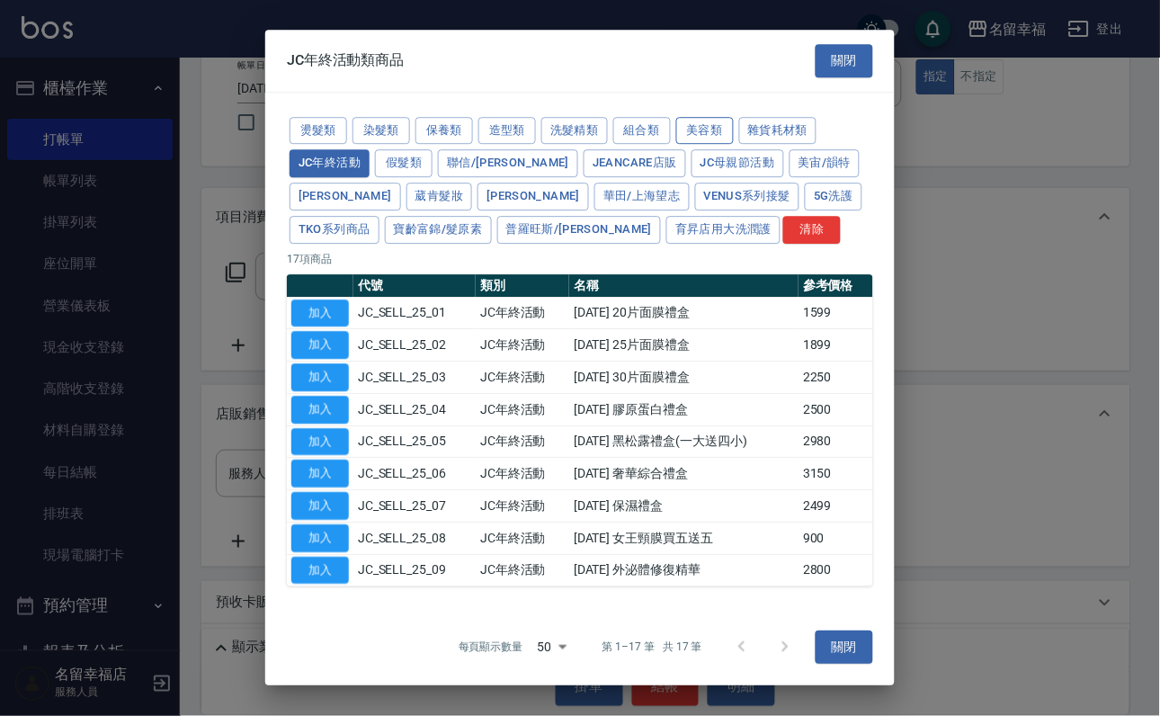
click at [676, 145] on button "美容類" at bounding box center [705, 131] width 58 height 28
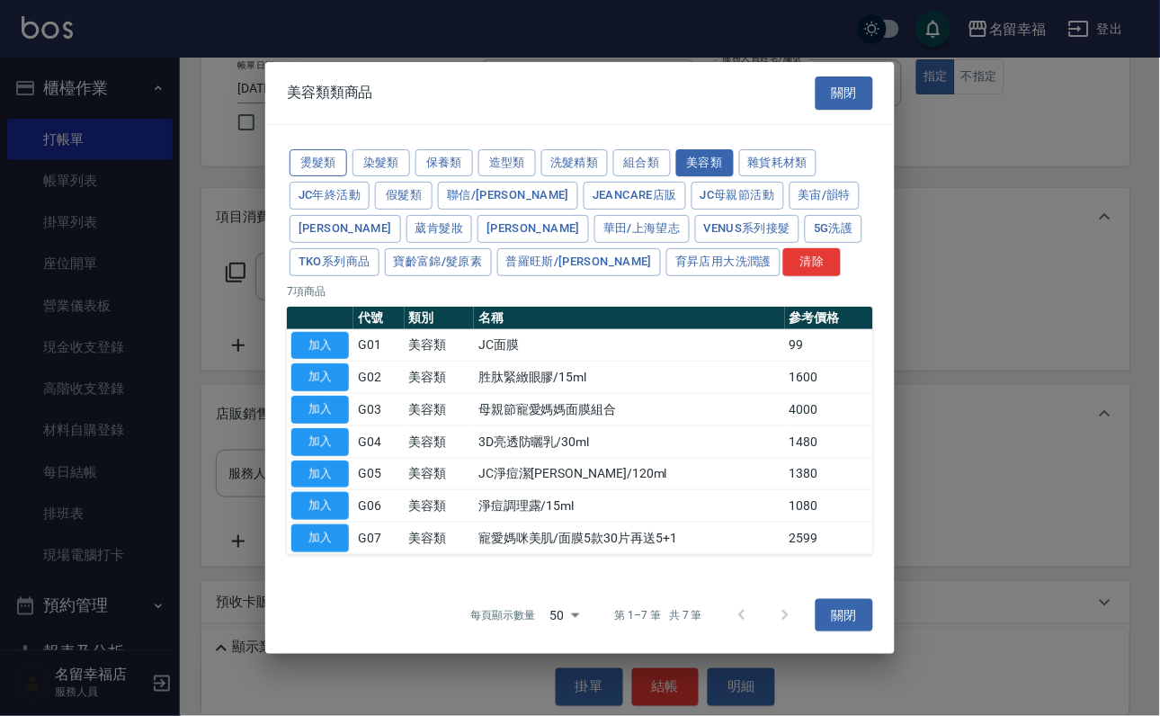
click at [346, 149] on button "燙髮類" at bounding box center [319, 163] width 58 height 28
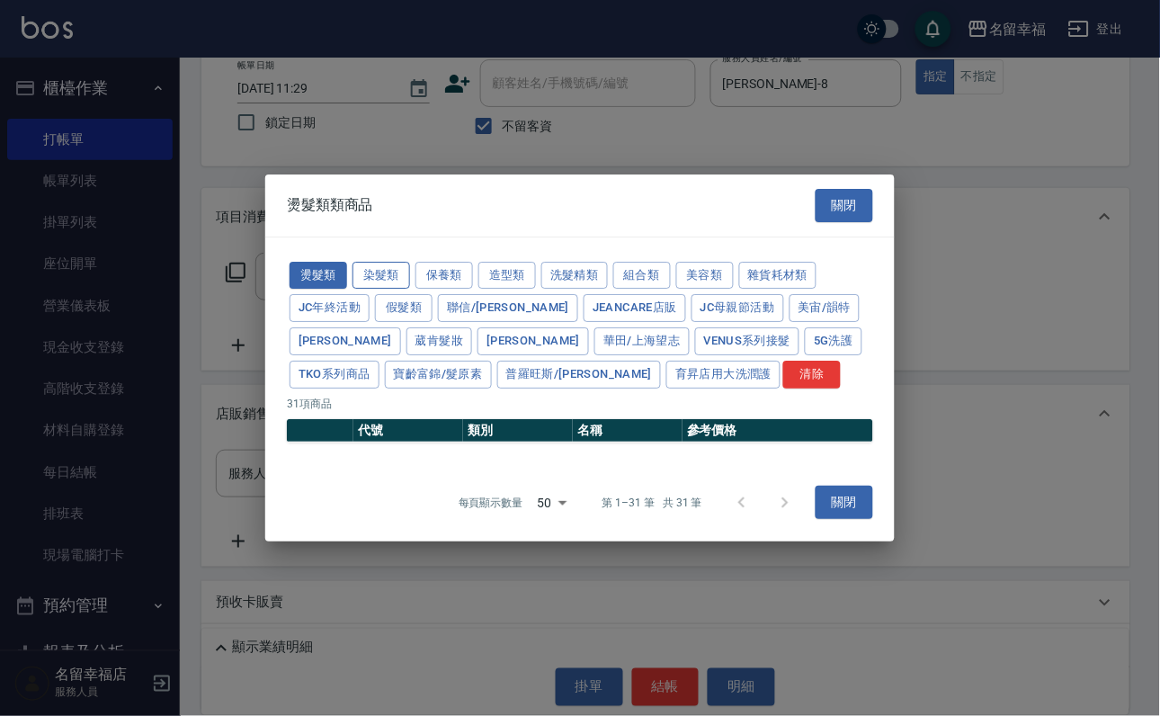
click at [410, 262] on button "染髮類" at bounding box center [382, 276] width 58 height 28
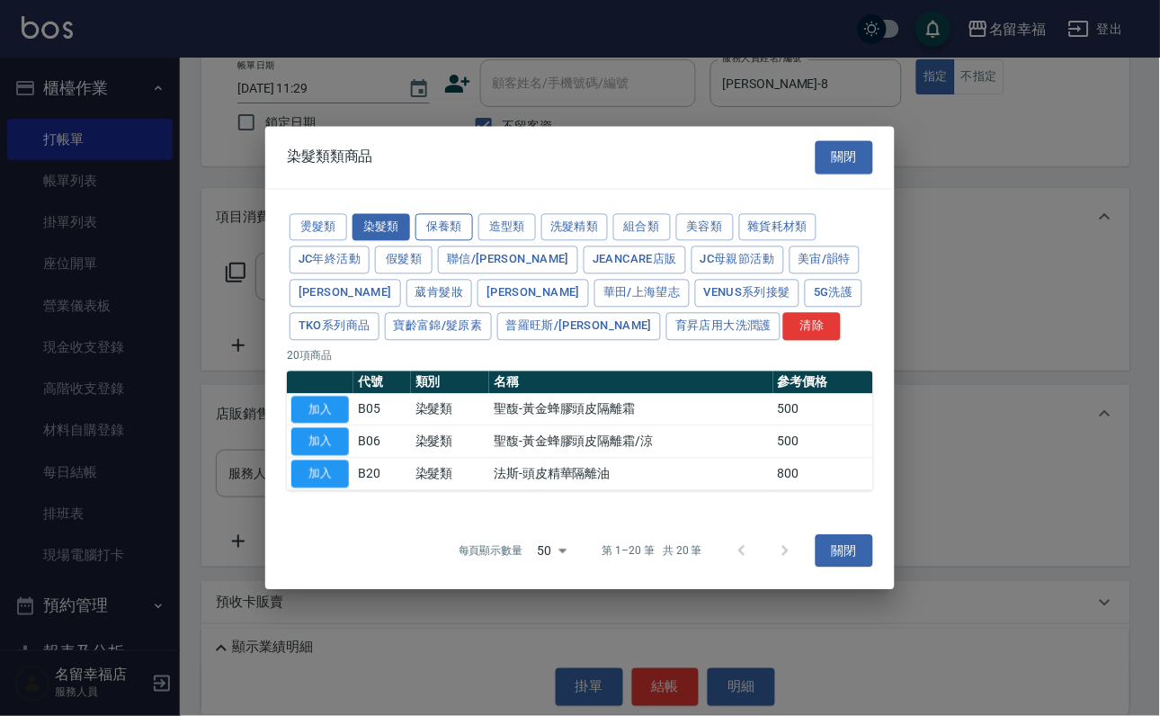
click at [473, 213] on button "保養類" at bounding box center [444, 227] width 58 height 28
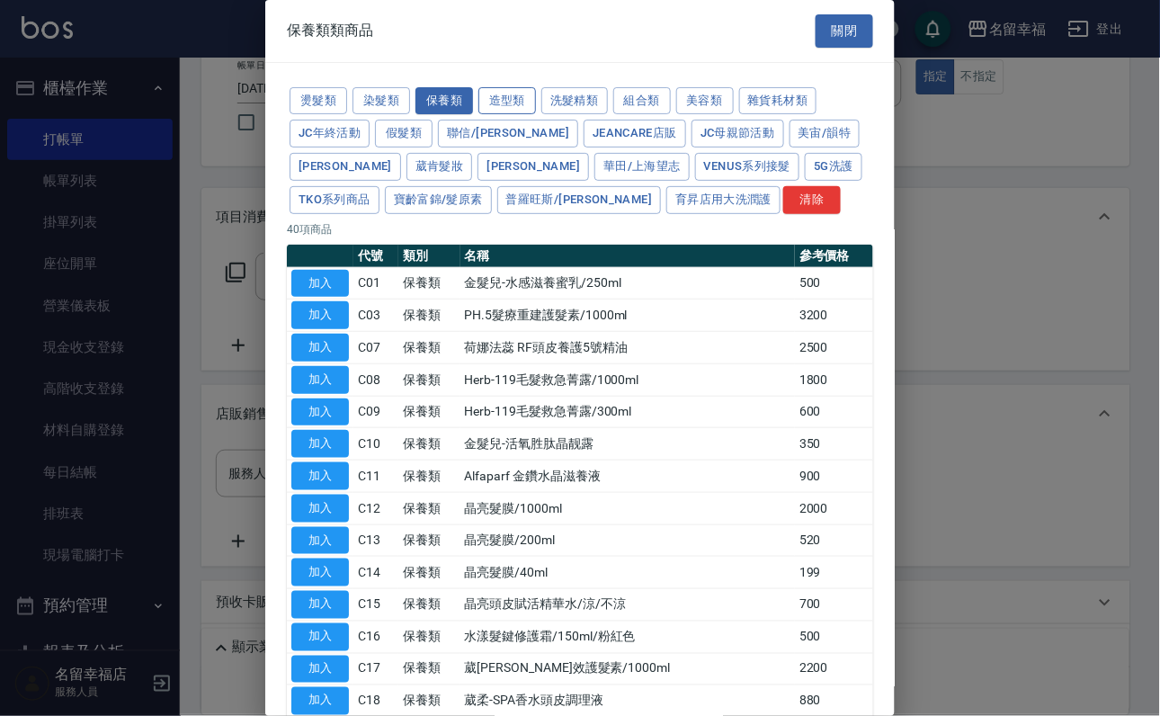
click at [536, 114] on button "造型類" at bounding box center [507, 101] width 58 height 28
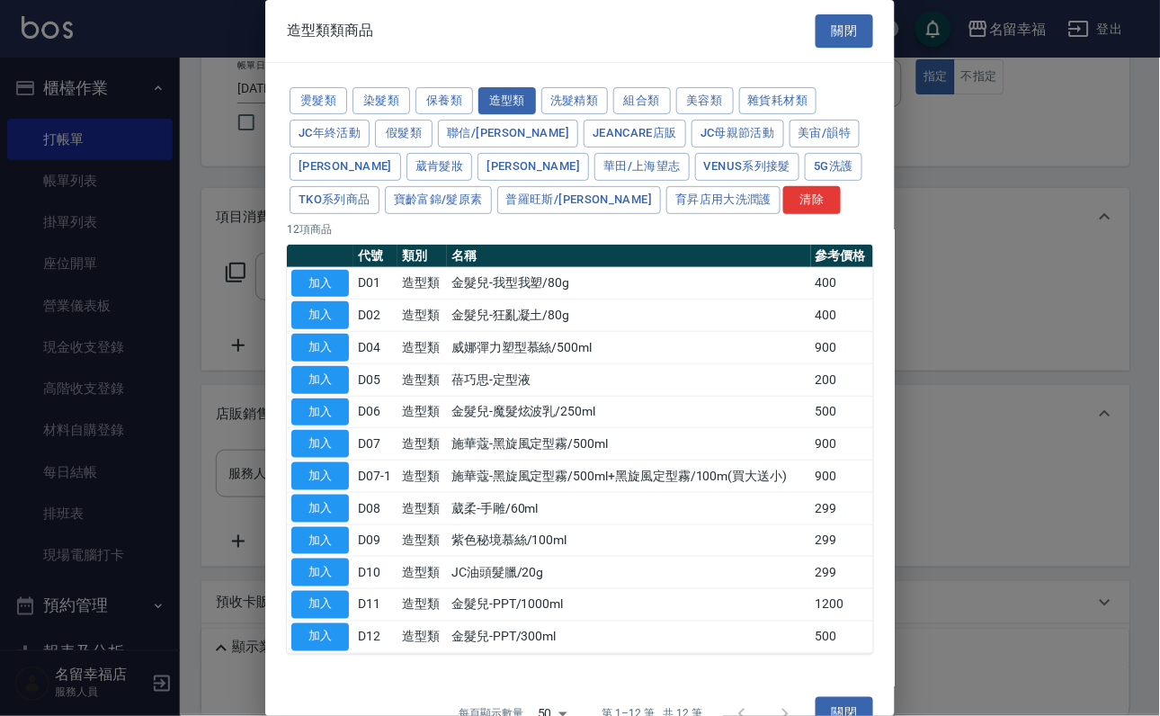
scroll to position [135, 0]
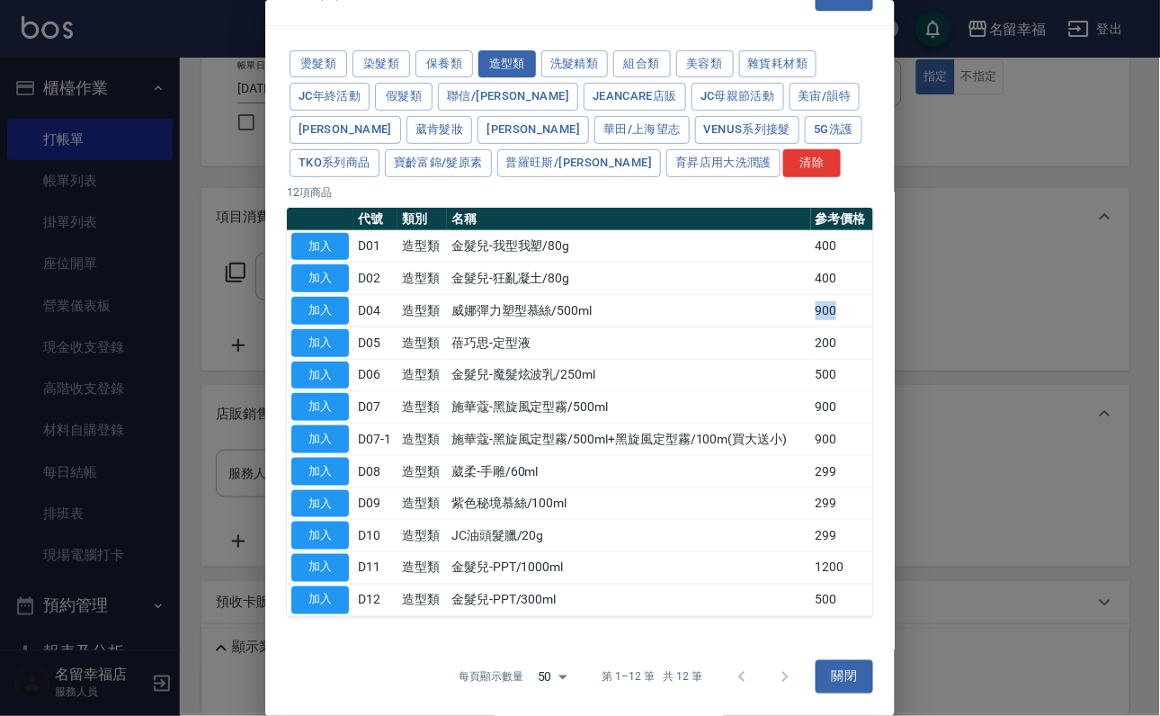
drag, startPoint x: 781, startPoint y: 385, endPoint x: 855, endPoint y: 393, distance: 74.2
click at [855, 327] on tr "加入 D04 造型類 威娜彈力塑型慕絲/500ml 900" at bounding box center [580, 311] width 586 height 32
click at [329, 614] on button "加入" at bounding box center [320, 600] width 58 height 28
type input "金髮兒-PPT/300ml"
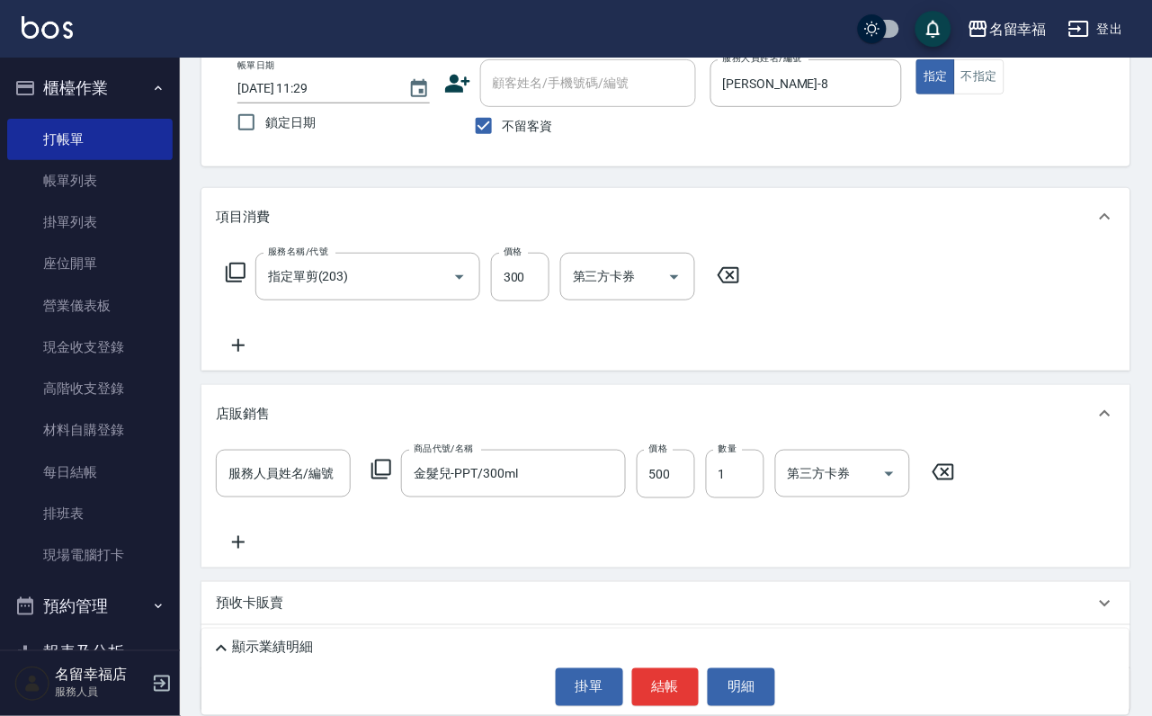
click at [274, 498] on div "服務人員姓名/編號 服務人員姓名/編號" at bounding box center [283, 474] width 135 height 49
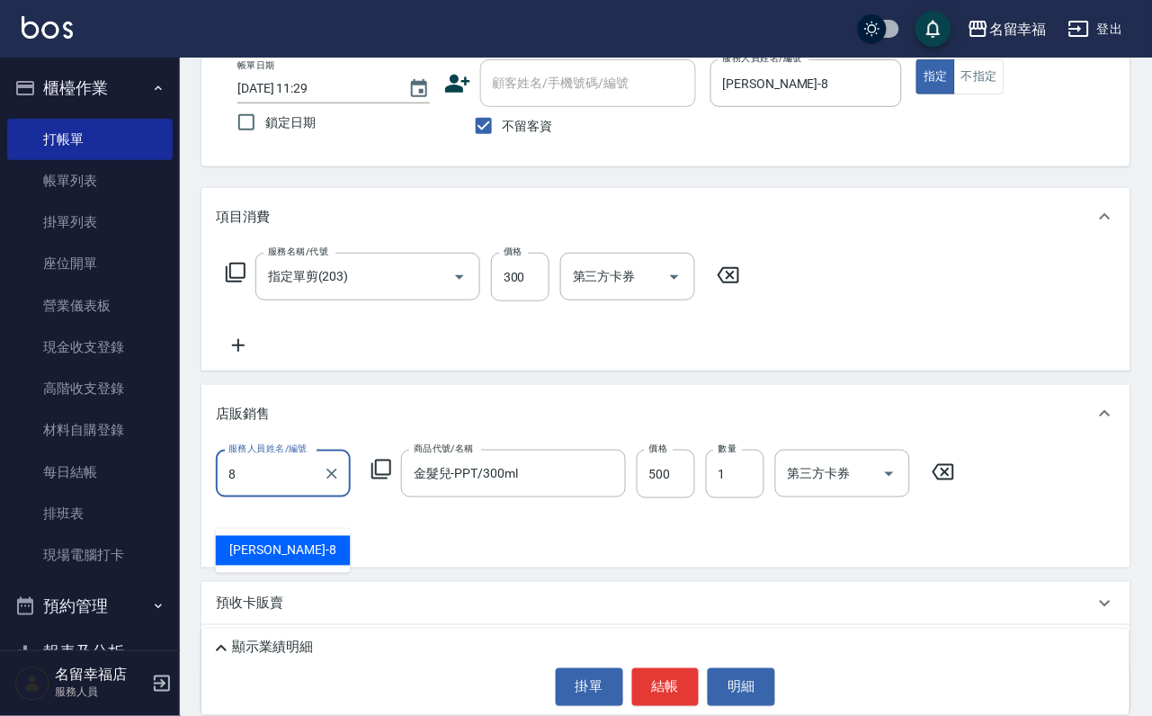
type input "[PERSON_NAME]-8"
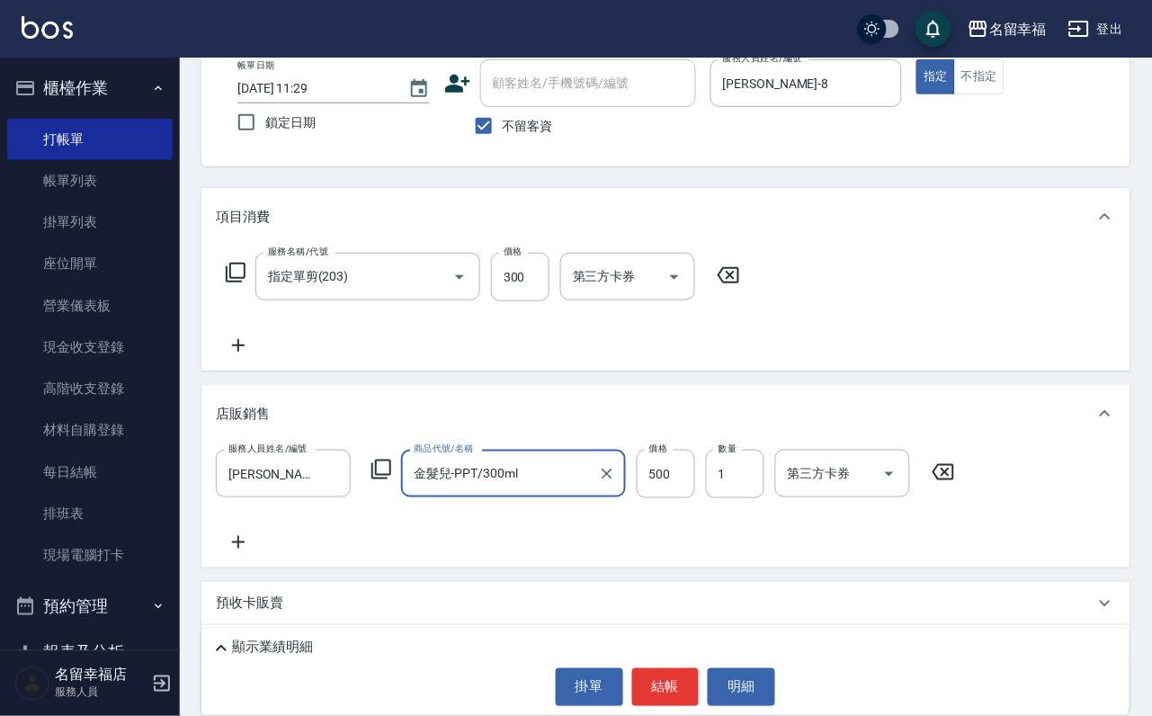
click at [248, 553] on icon at bounding box center [238, 542] width 45 height 22
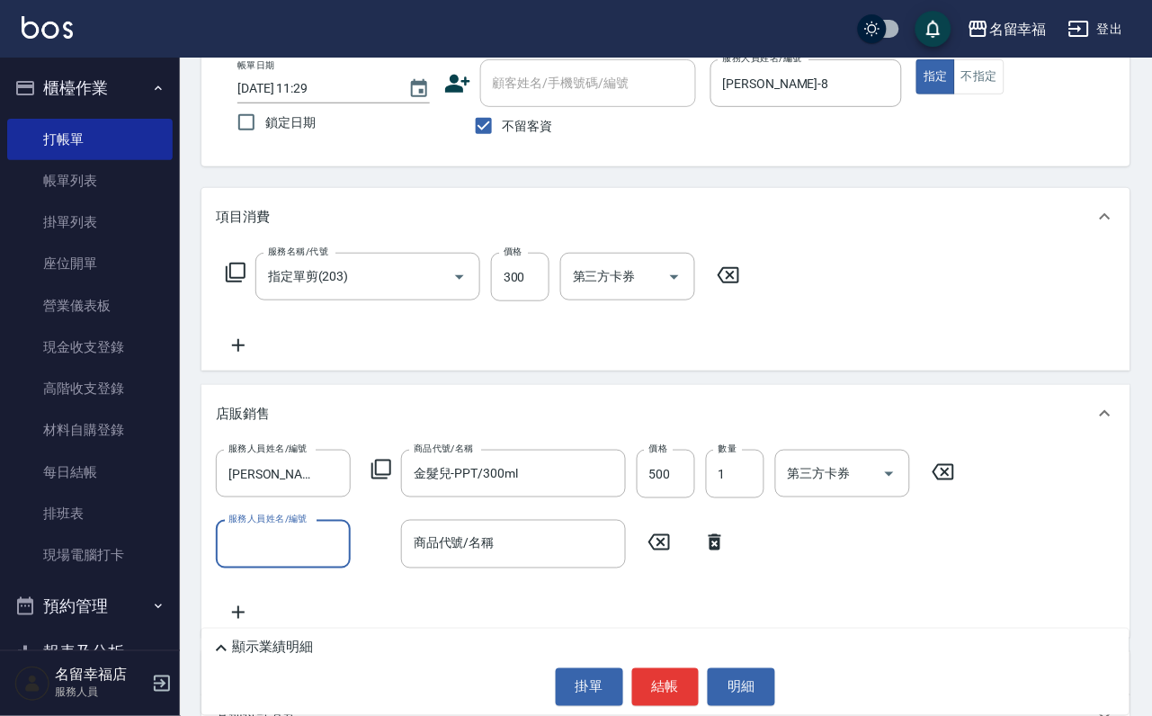
click at [242, 559] on input "服務人員姓名/編號" at bounding box center [283, 543] width 119 height 31
type input "[PERSON_NAME]-8"
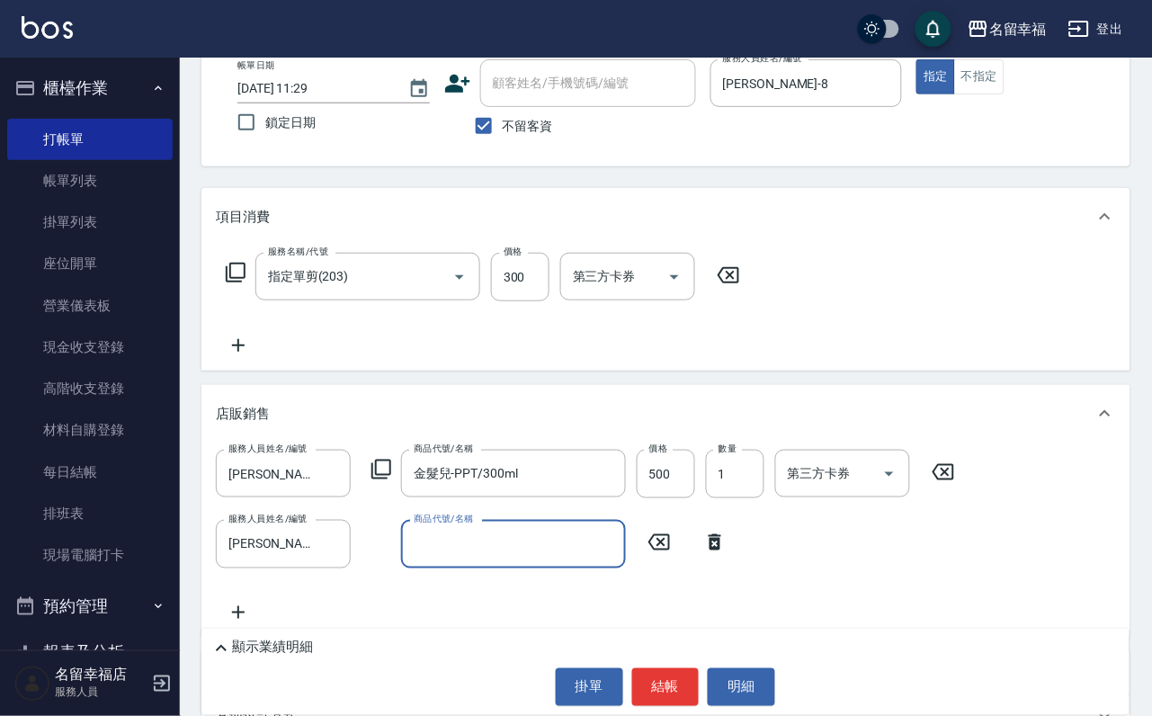
click at [392, 480] on icon at bounding box center [381, 470] width 22 height 22
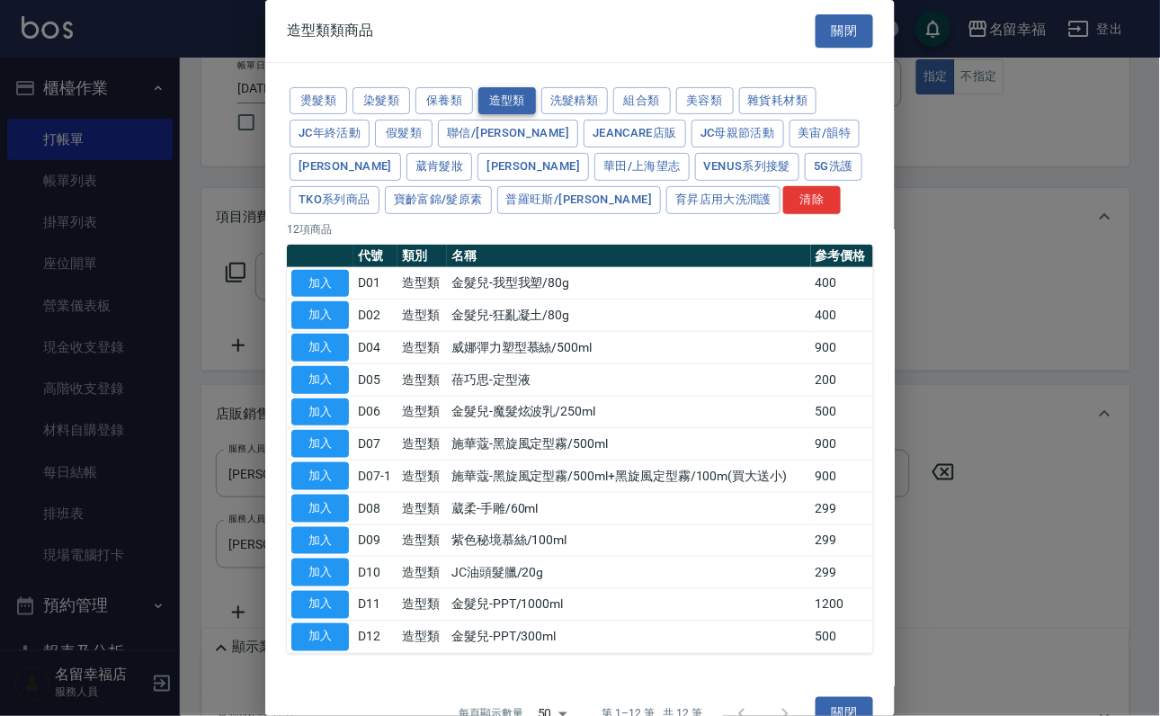
click at [535, 102] on button "造型類" at bounding box center [507, 101] width 58 height 28
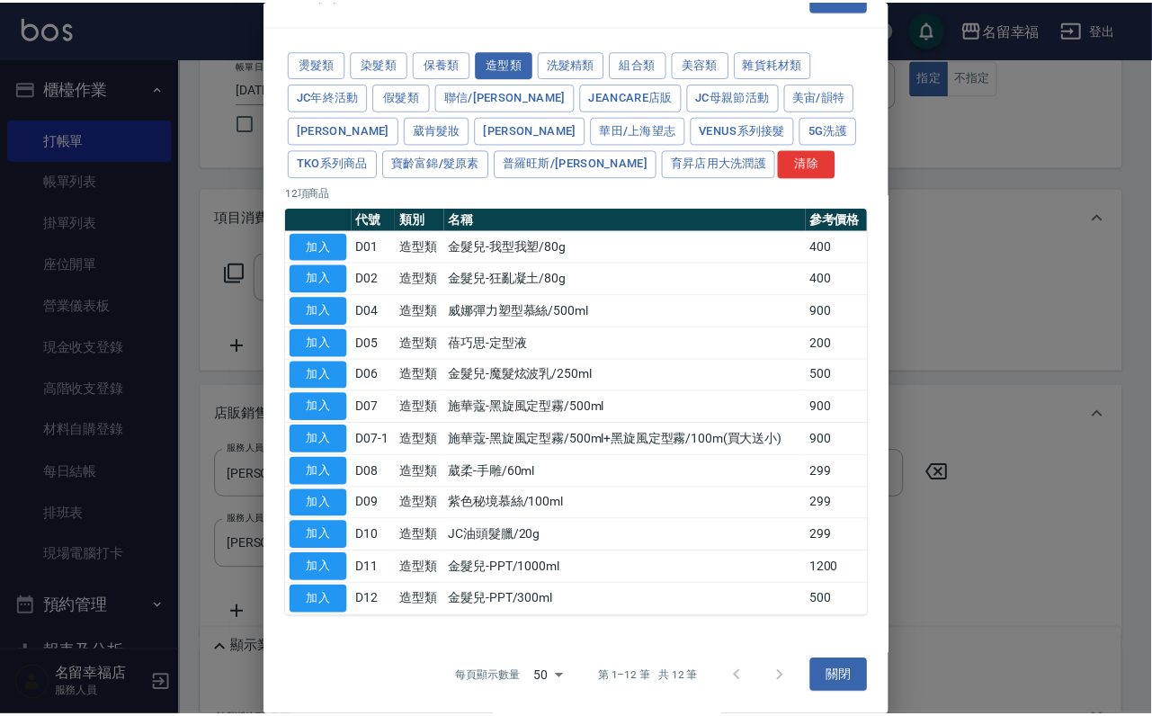
scroll to position [135, 0]
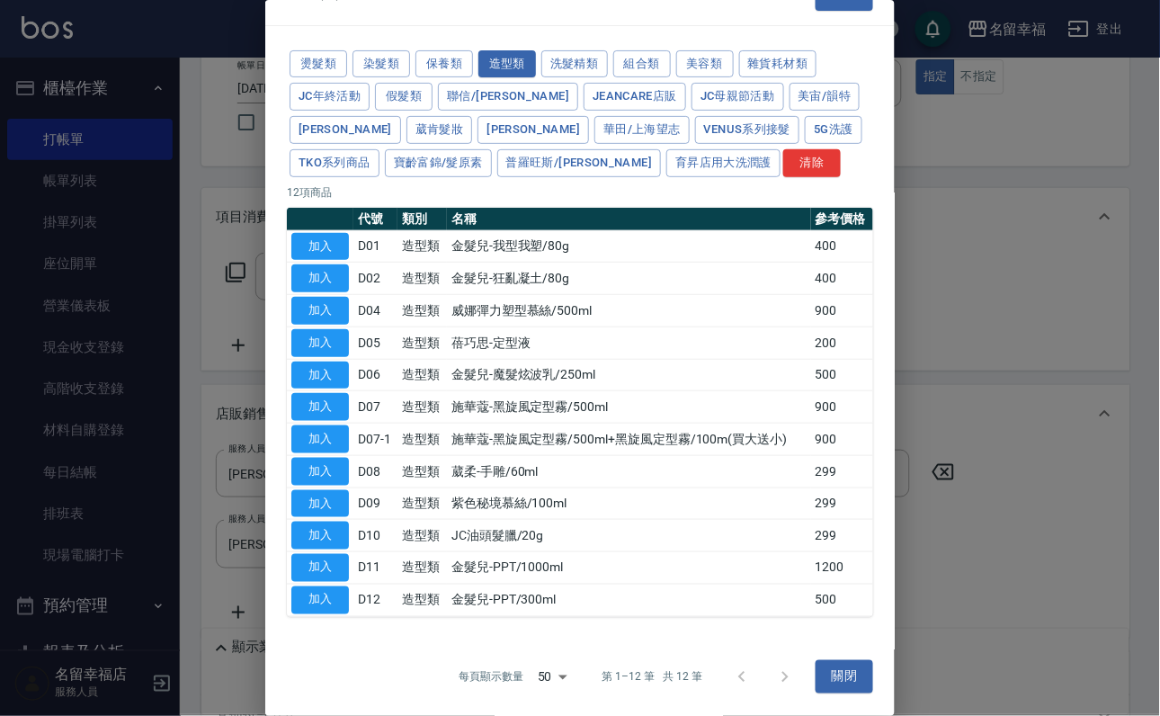
click at [317, 325] on button "加入" at bounding box center [320, 311] width 58 height 28
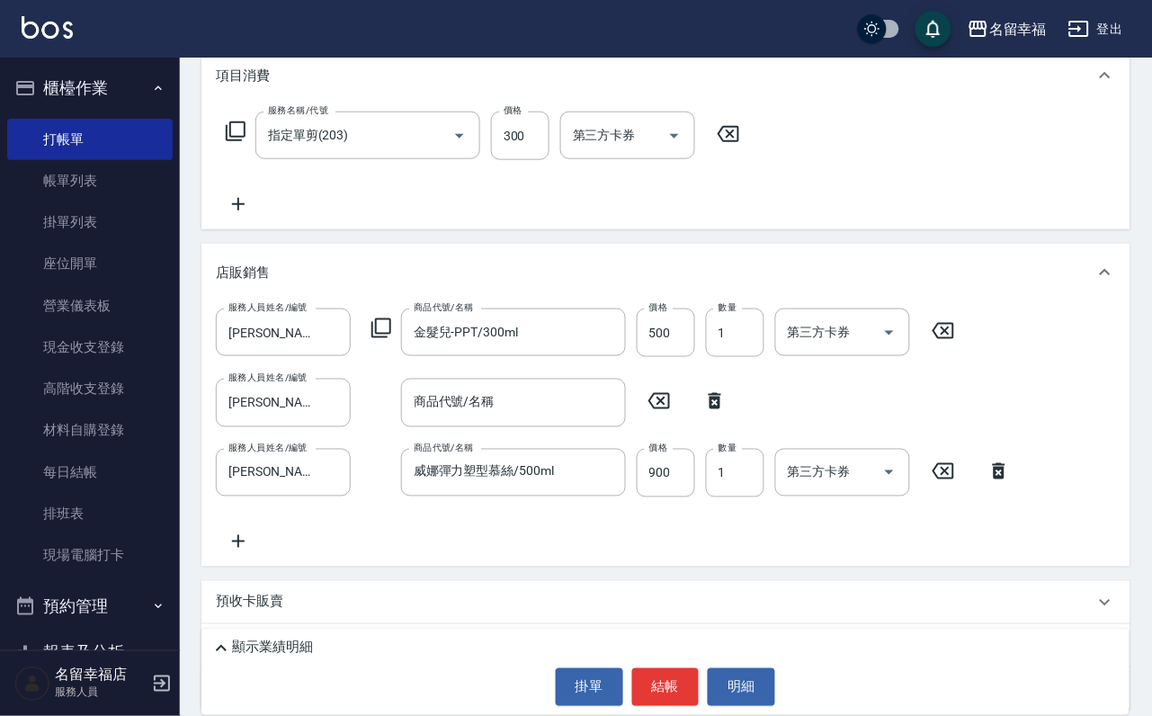
scroll to position [377, 0]
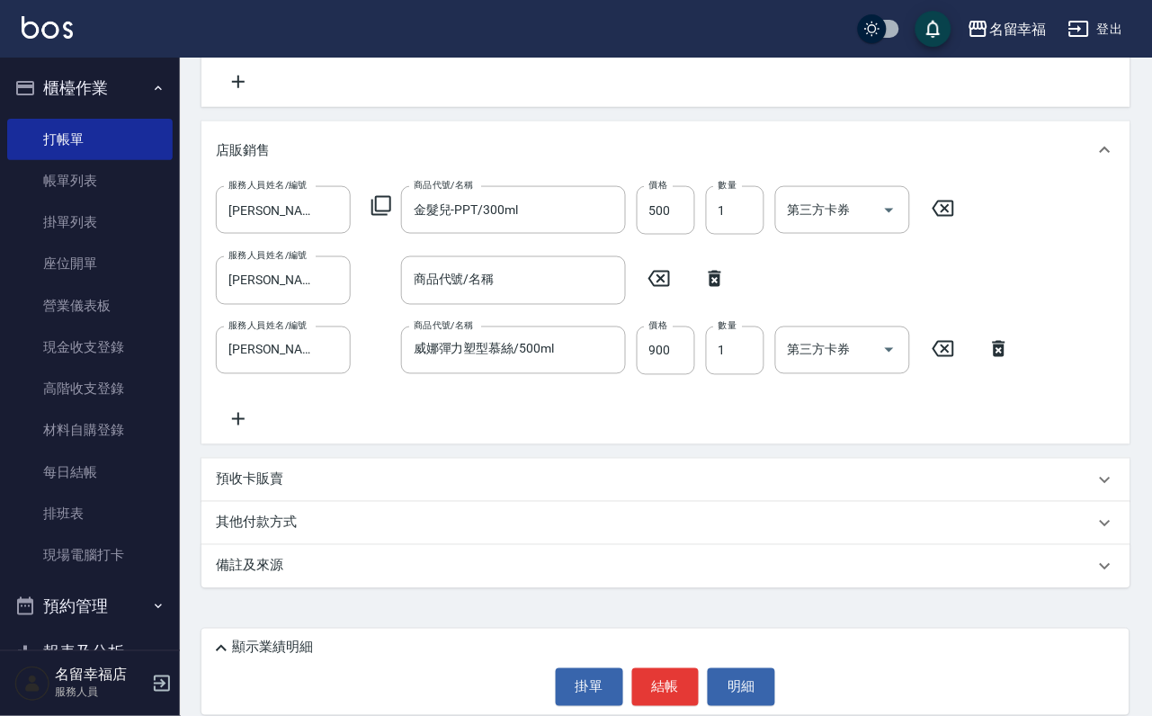
click at [709, 287] on icon at bounding box center [715, 279] width 13 height 16
type input "威娜彈力塑型慕絲/500ml"
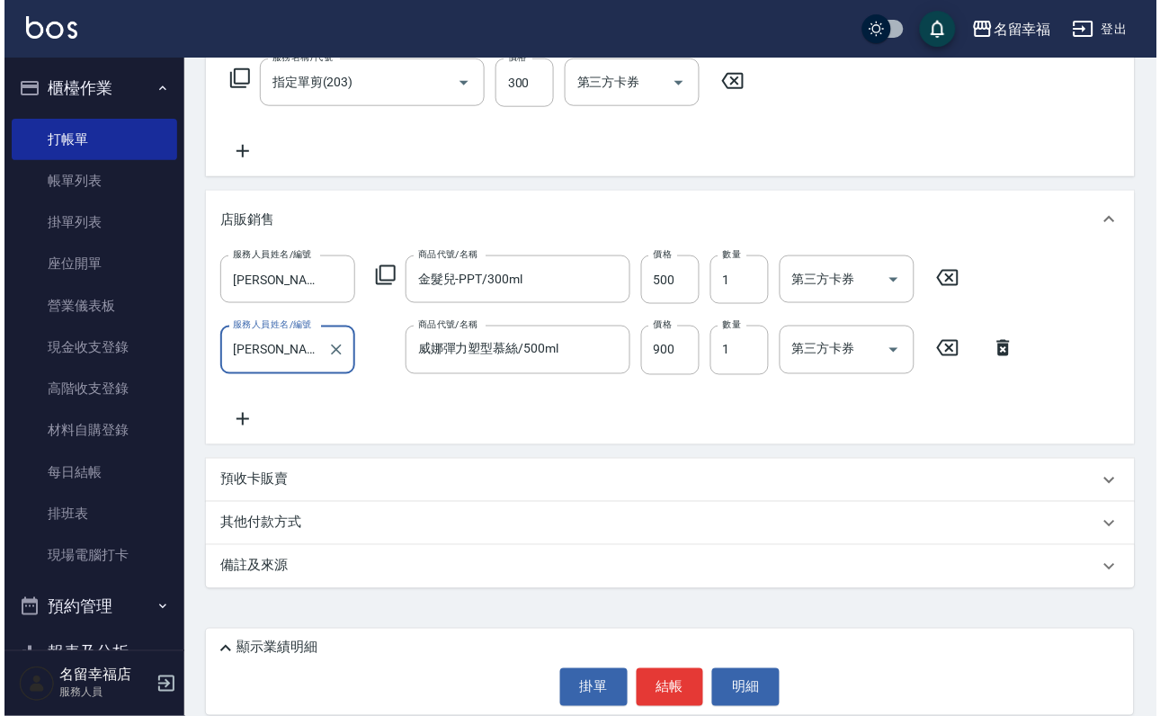
scroll to position [349, 0]
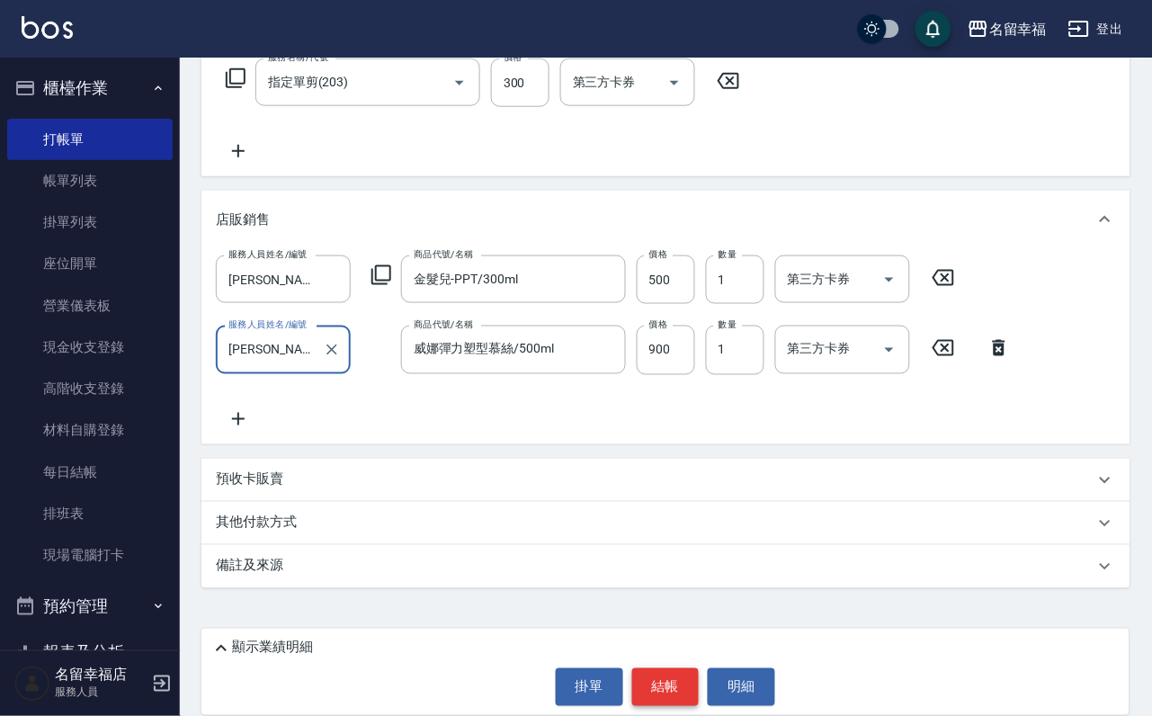
click at [657, 668] on button "結帳" at bounding box center [665, 687] width 67 height 38
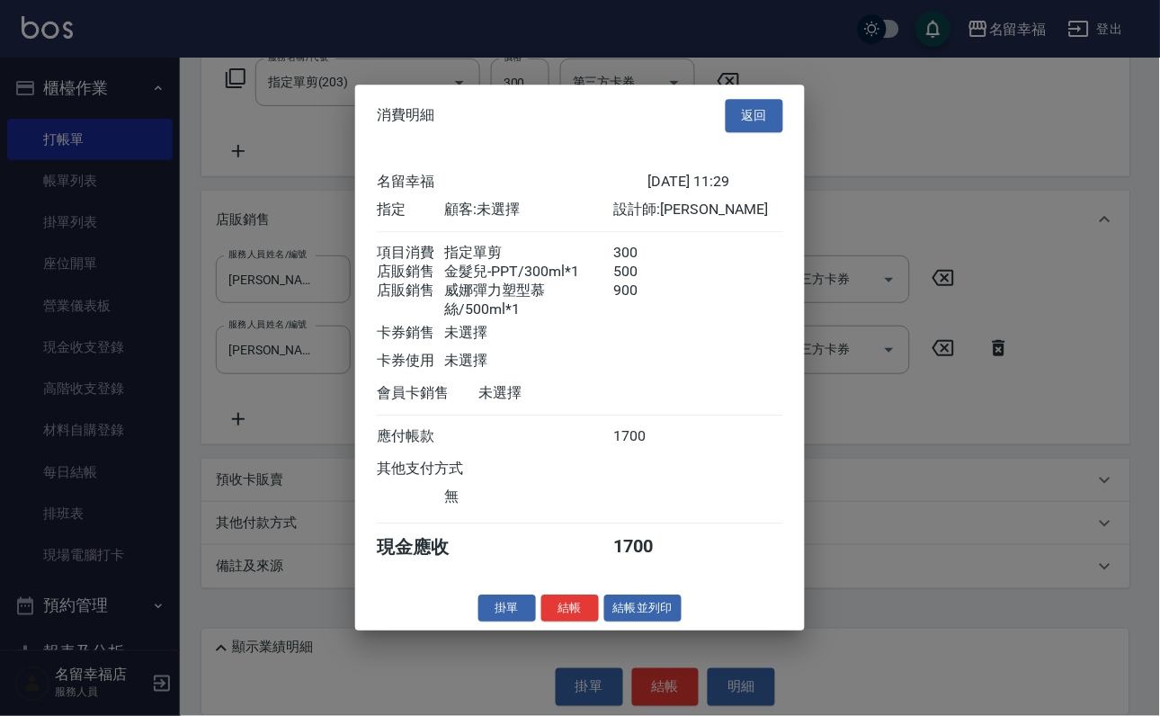
scroll to position [281, 0]
click at [567, 622] on button "結帳" at bounding box center [570, 608] width 58 height 28
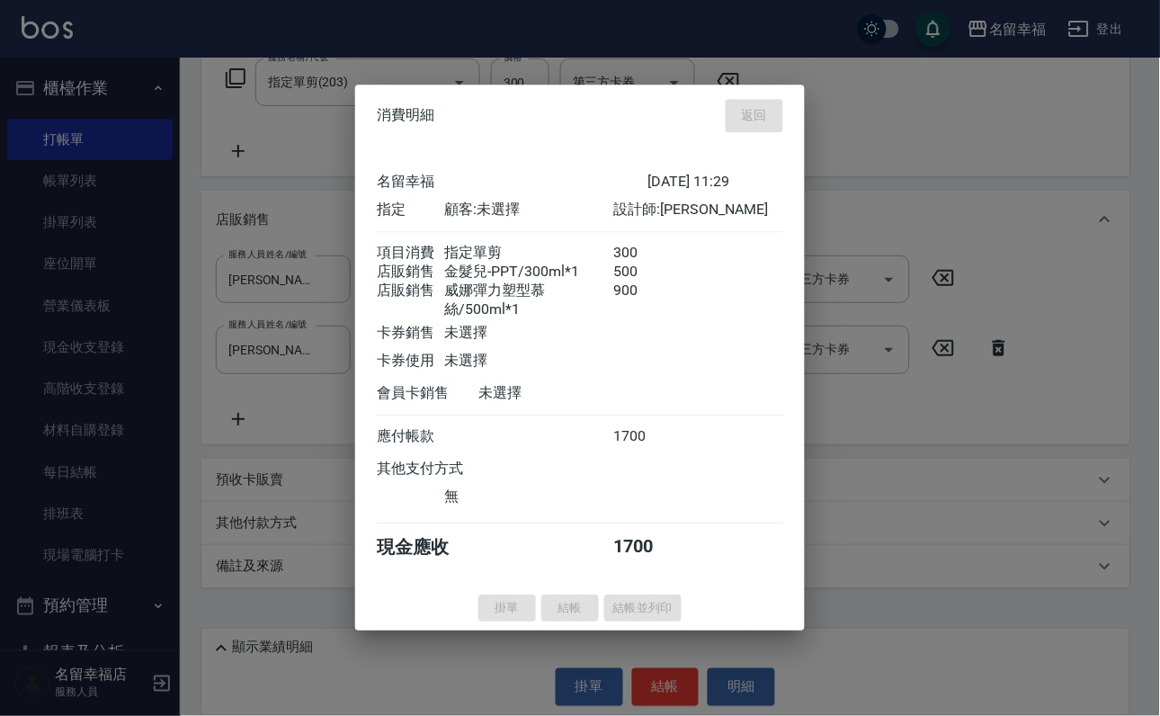
type input "[DATE] 11:56"
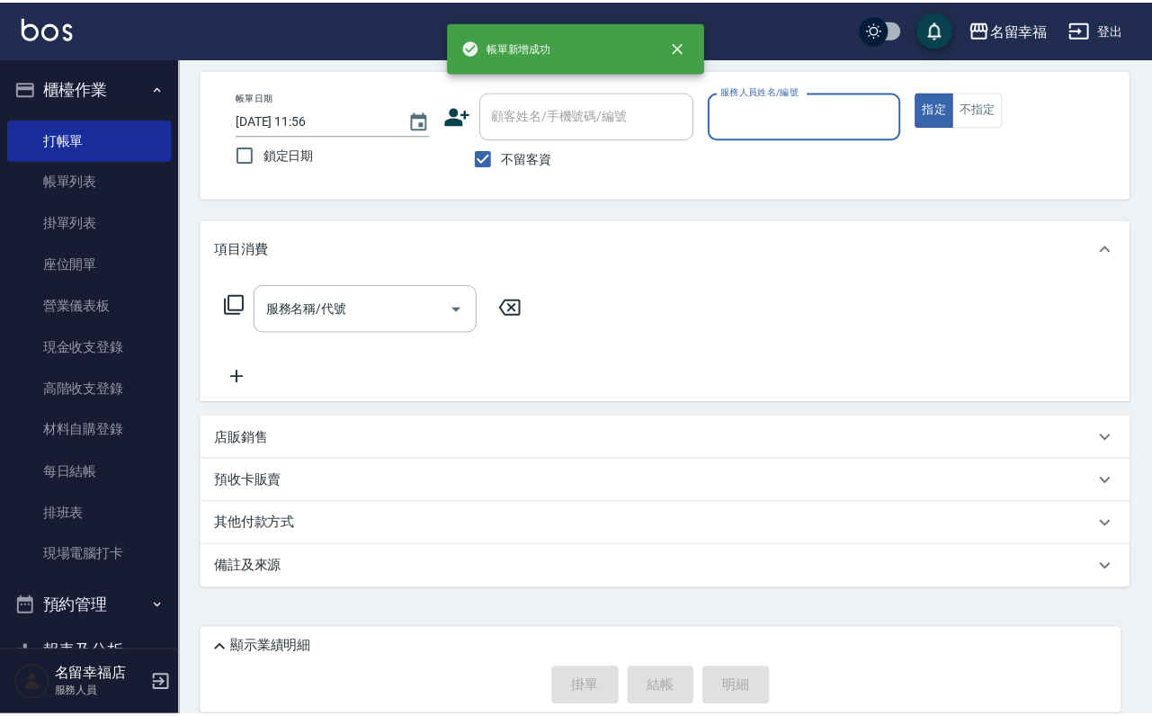
scroll to position [0, 0]
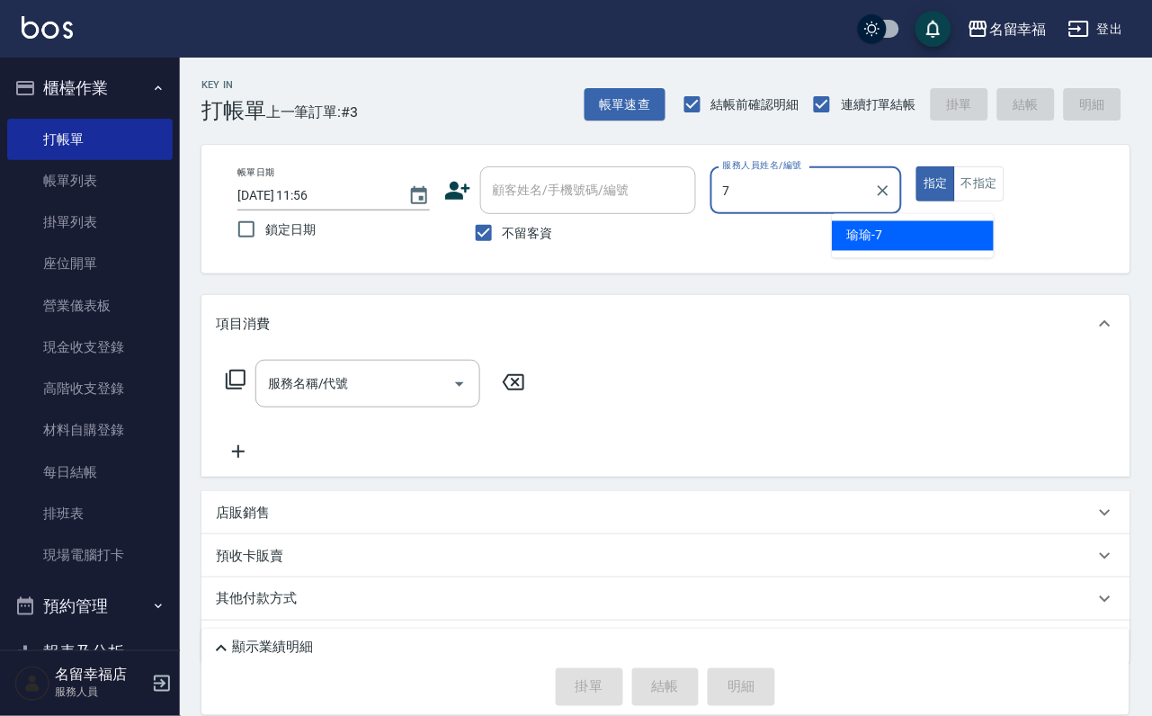
type input "[PERSON_NAME]-7"
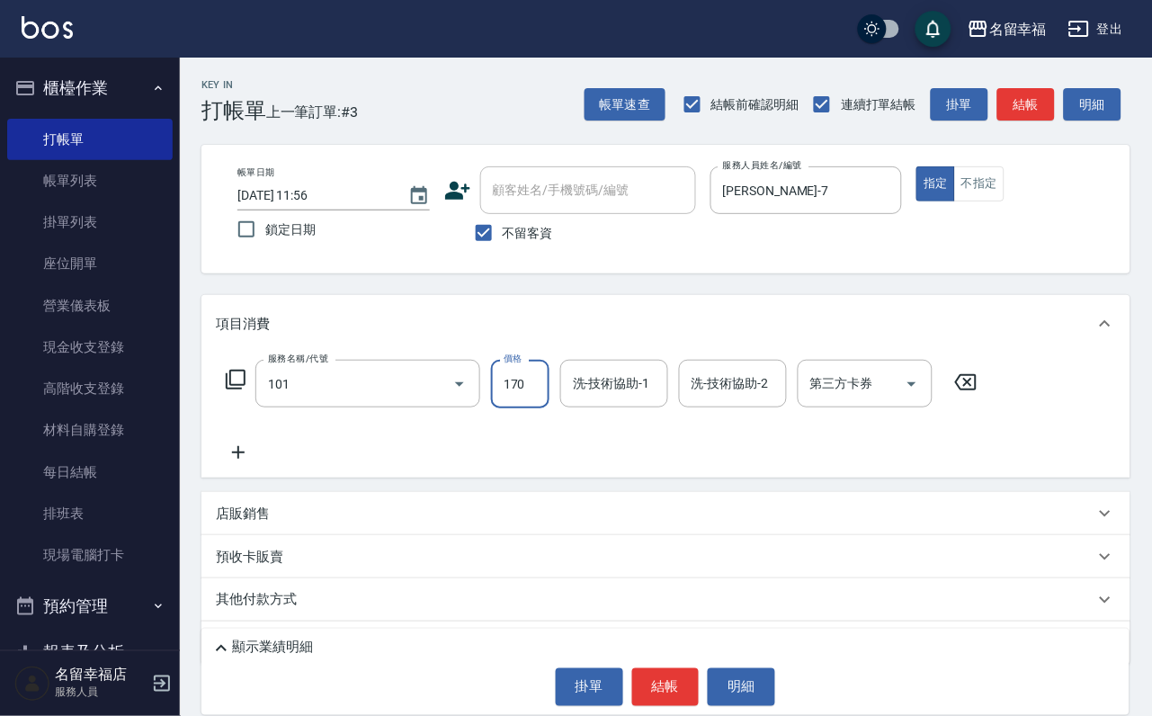
type input "洗髮(101)"
type input "230"
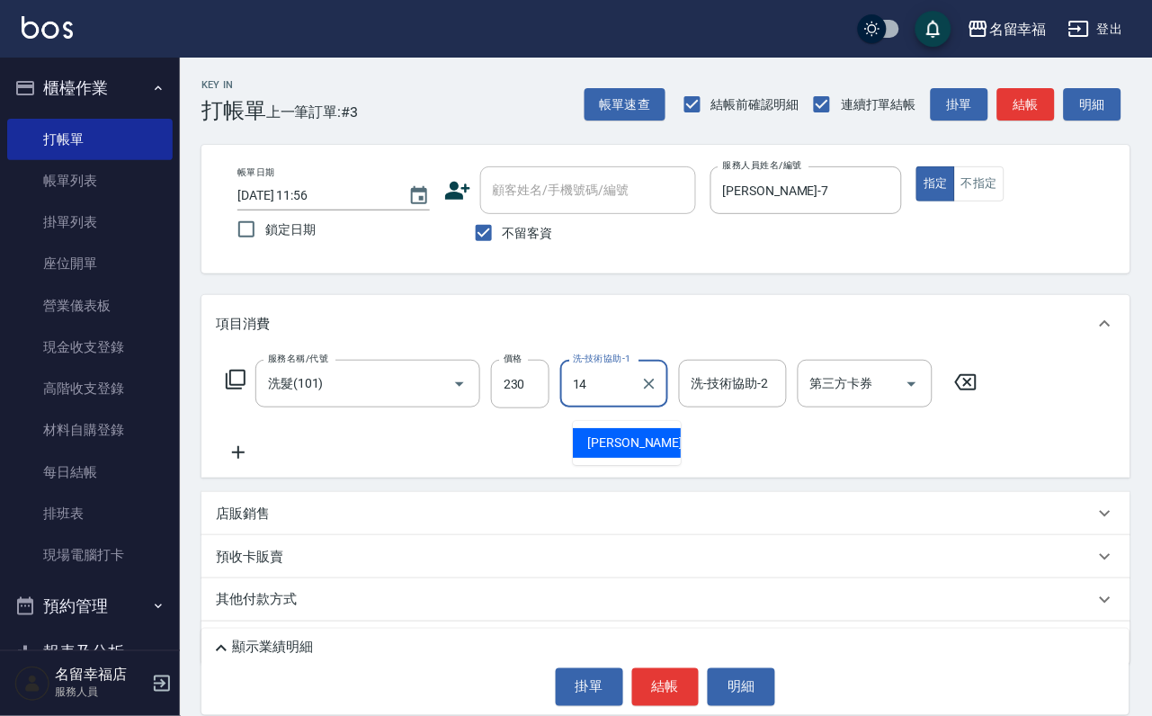
type input "[PERSON_NAME]-14"
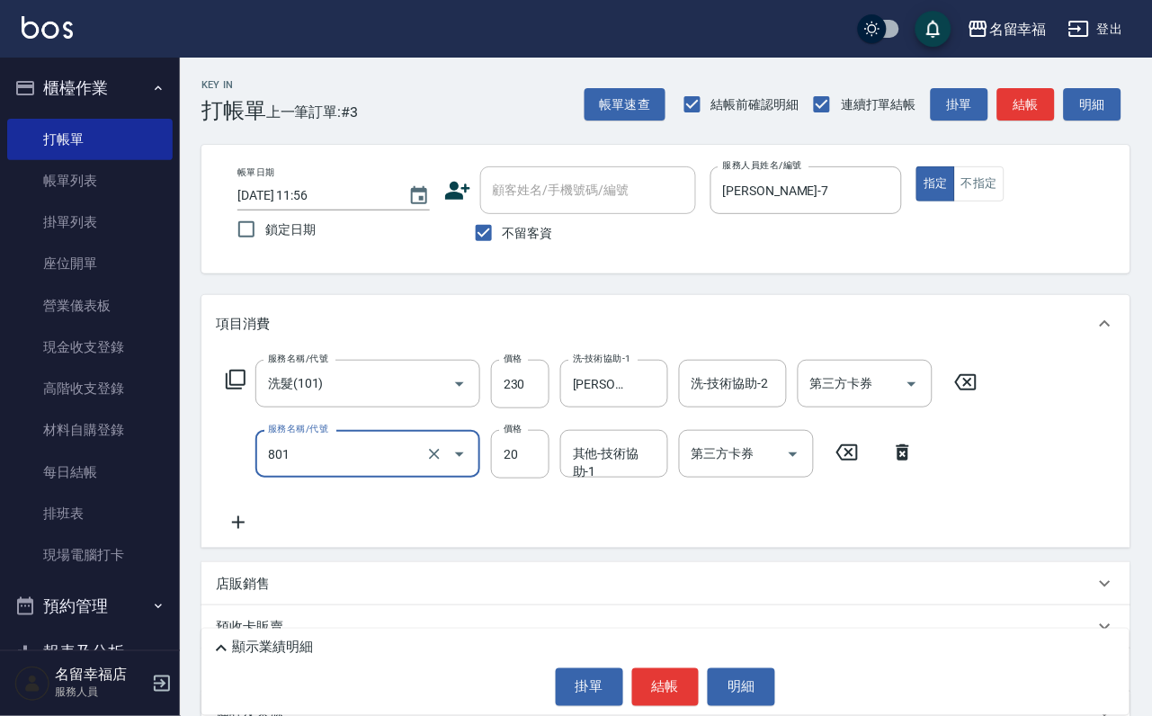
type input "潤絲(801)"
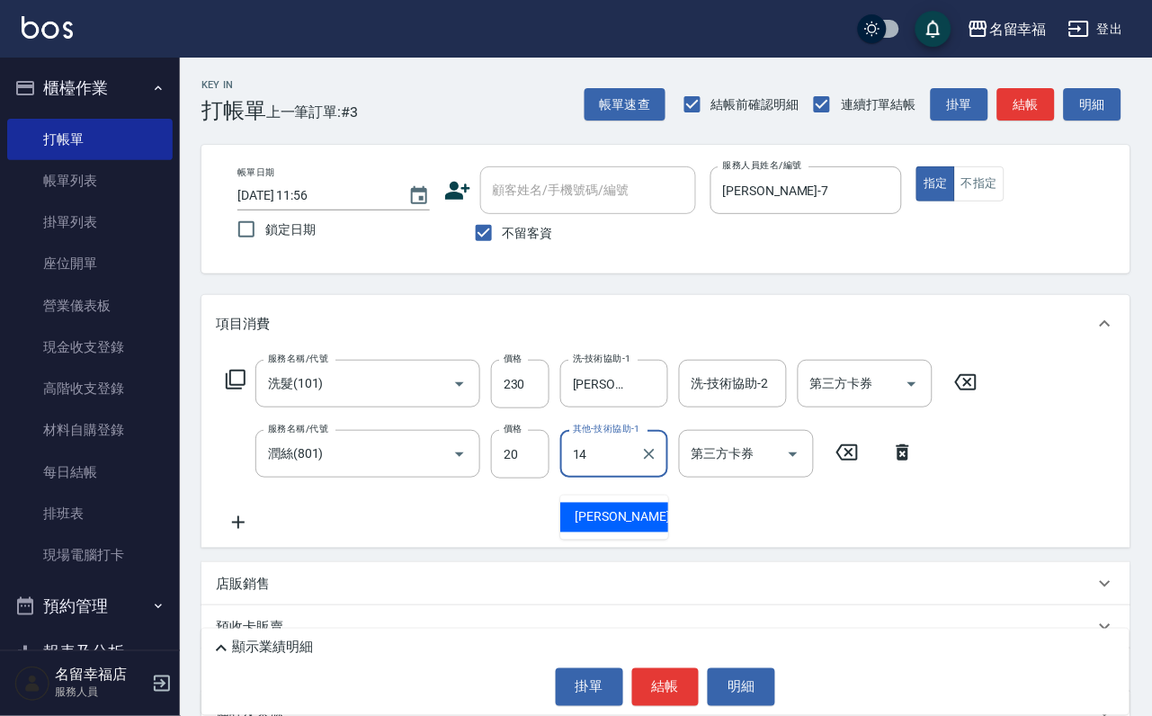
type input "[PERSON_NAME]-14"
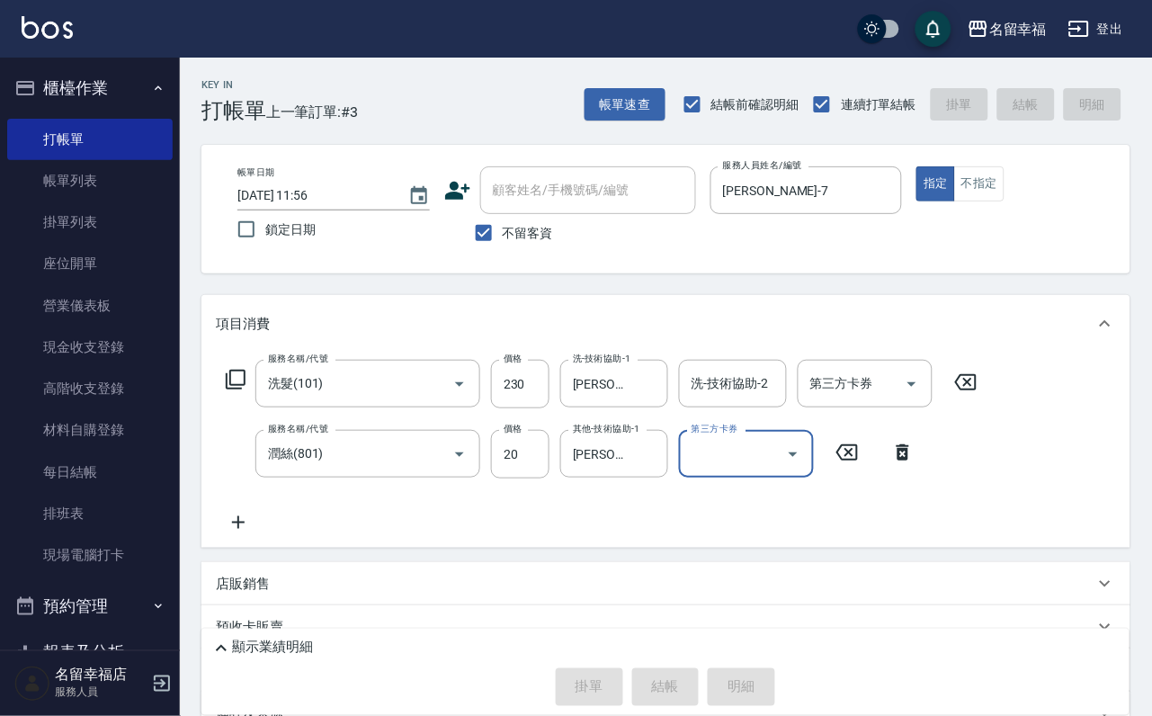
type input "[DATE] 12:13"
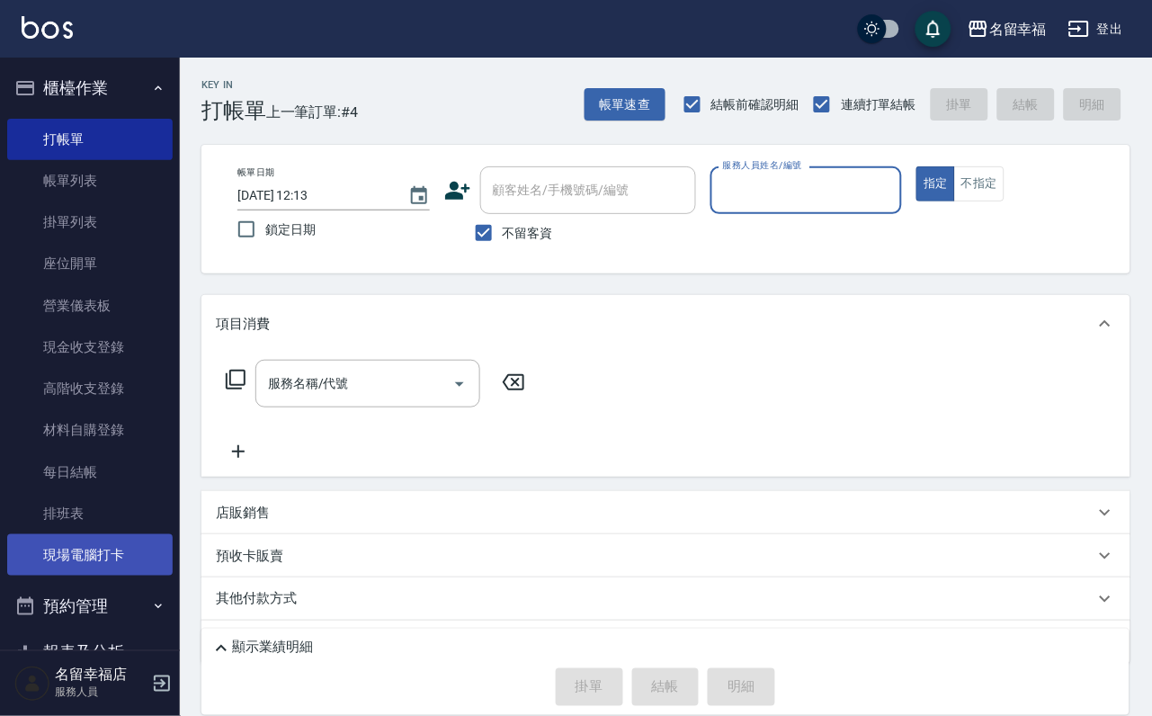
click at [106, 576] on link "現場電腦打卡" at bounding box center [89, 554] width 165 height 41
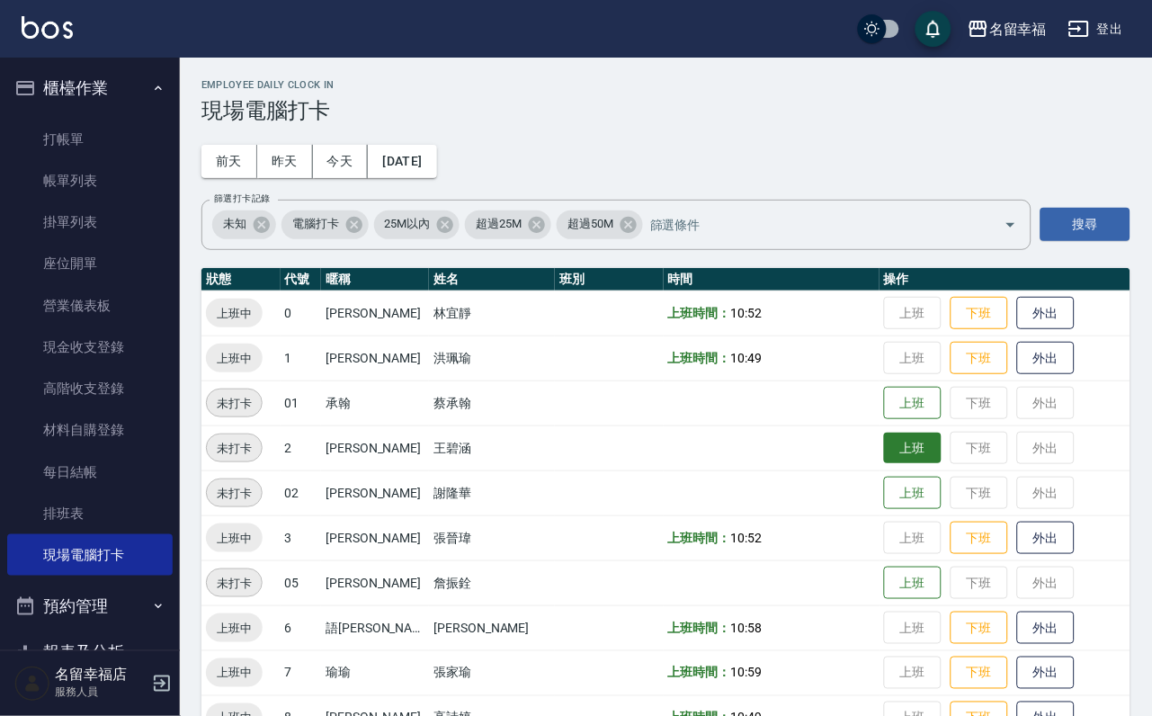
click at [922, 441] on button "上班" at bounding box center [913, 448] width 58 height 31
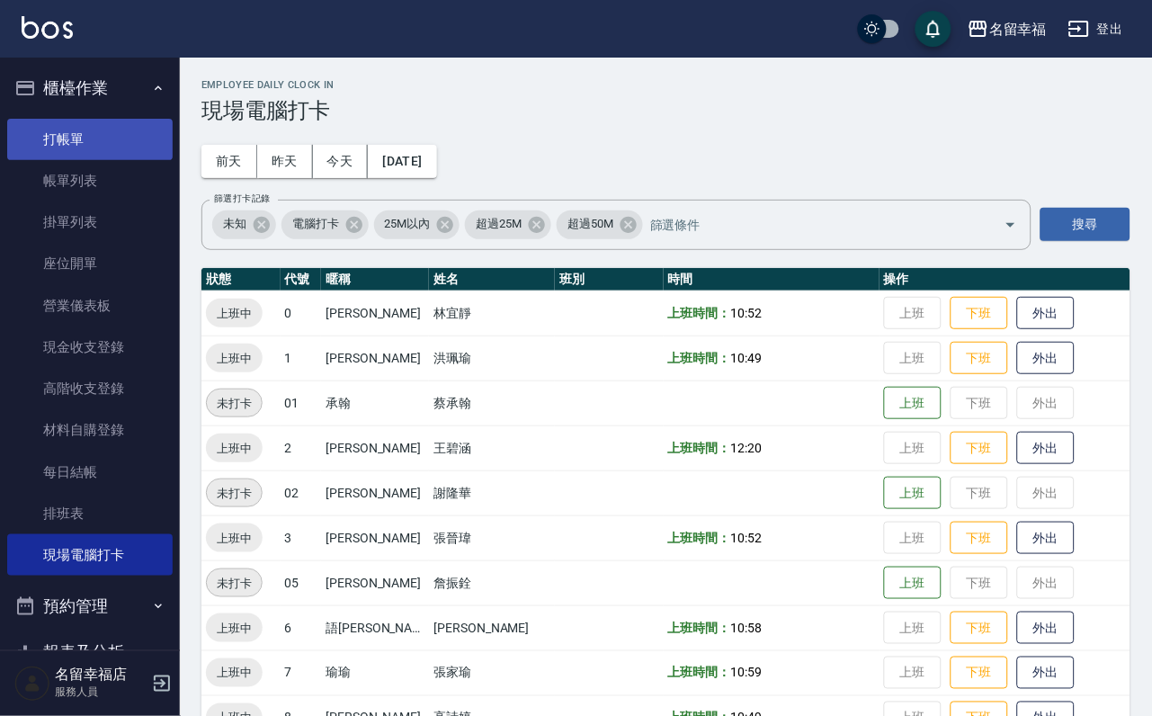
click at [39, 139] on link "打帳單" at bounding box center [89, 139] width 165 height 41
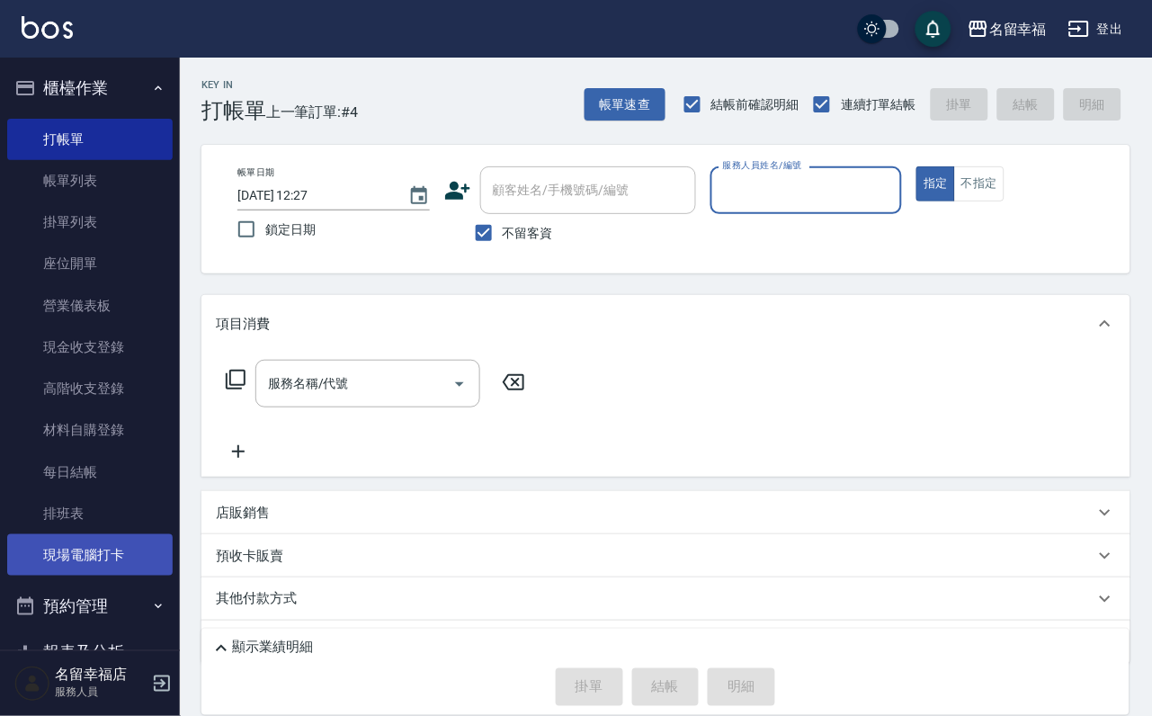
click at [60, 576] on link "現場電腦打卡" at bounding box center [89, 554] width 165 height 41
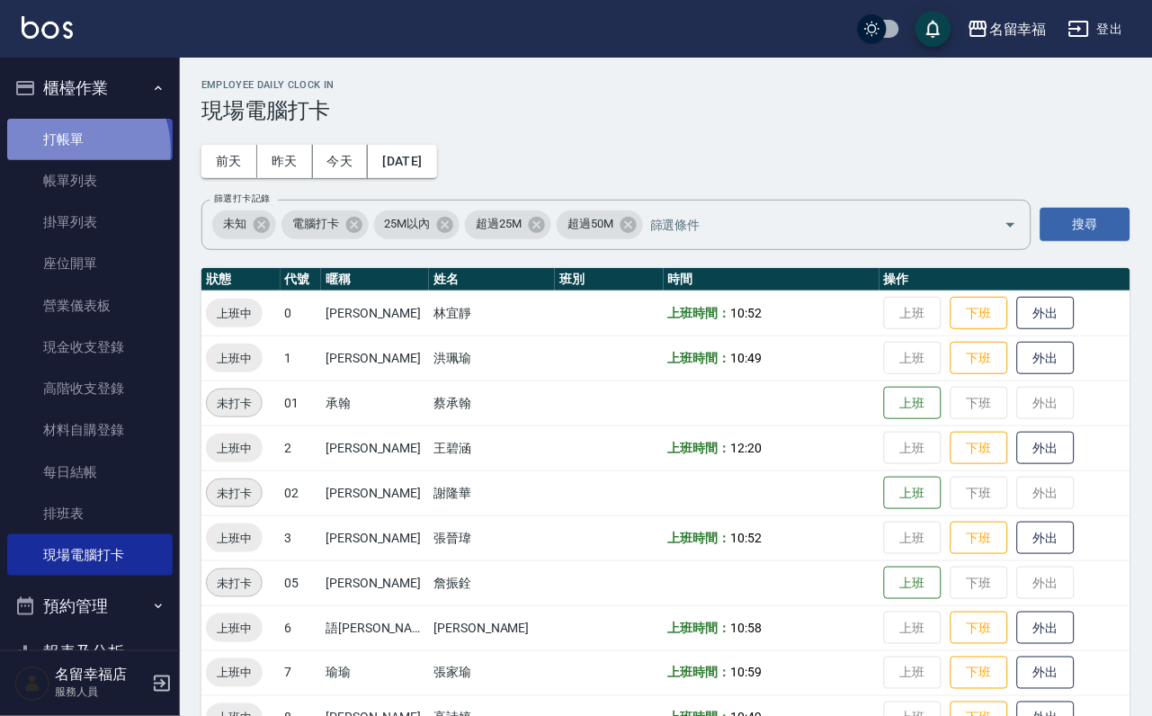
click at [73, 156] on link "打帳單" at bounding box center [89, 139] width 165 height 41
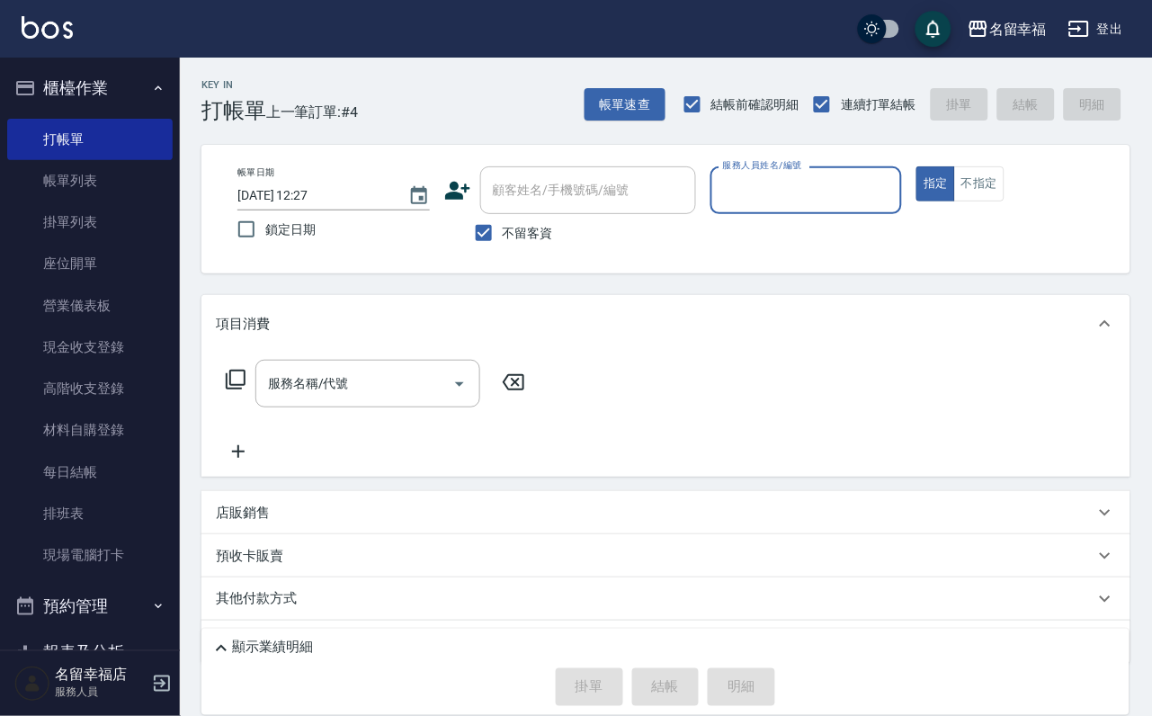
drag, startPoint x: 893, startPoint y: 196, endPoint x: 865, endPoint y: 204, distance: 29.0
click at [892, 196] on input "服務人員姓名/編號" at bounding box center [807, 189] width 176 height 31
type input "語[PERSON_NAME]-6"
type button "true"
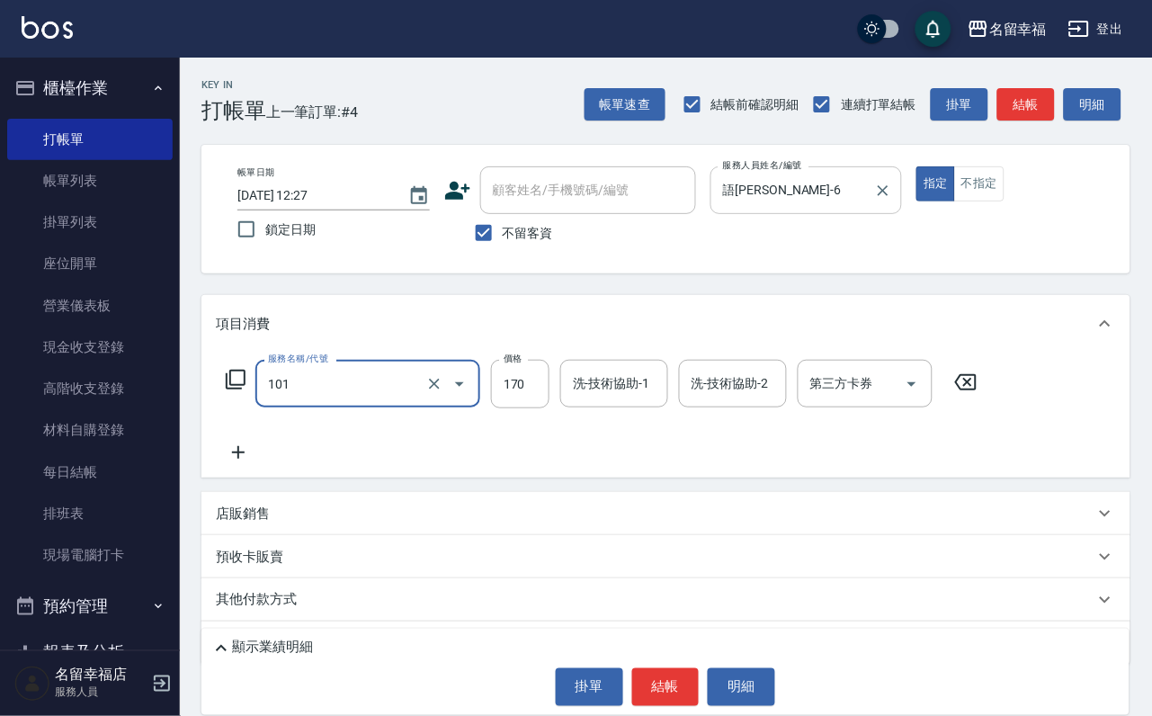
type input "洗髮(101)"
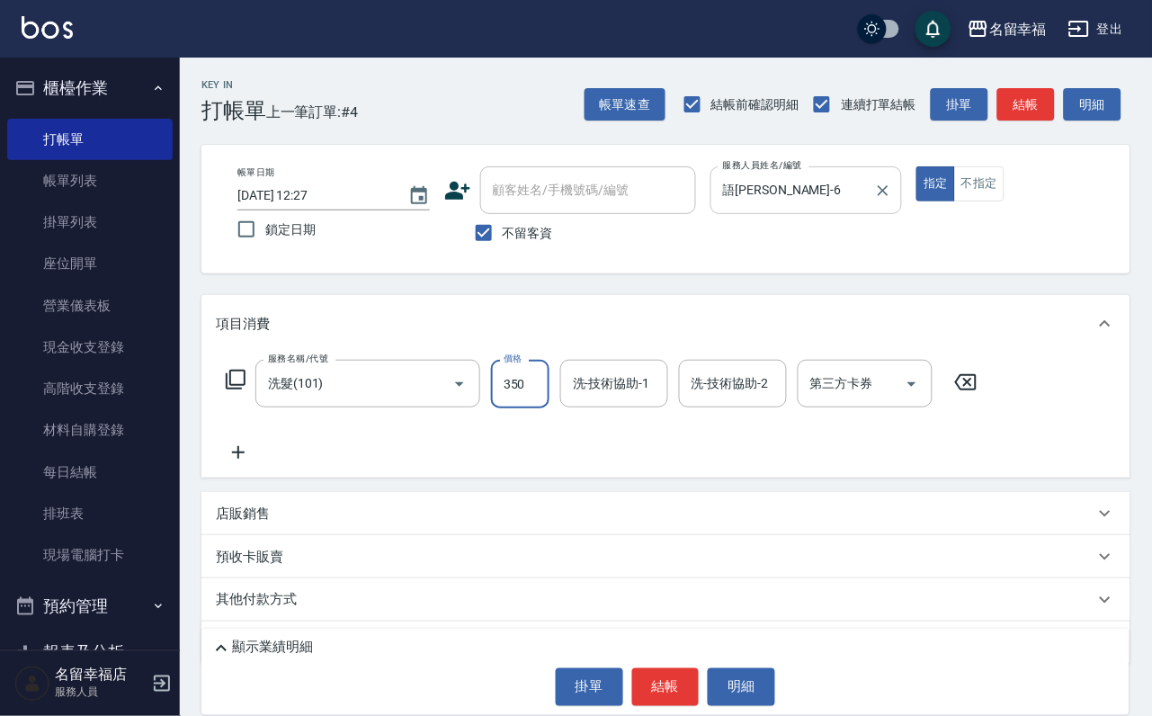
type input "350"
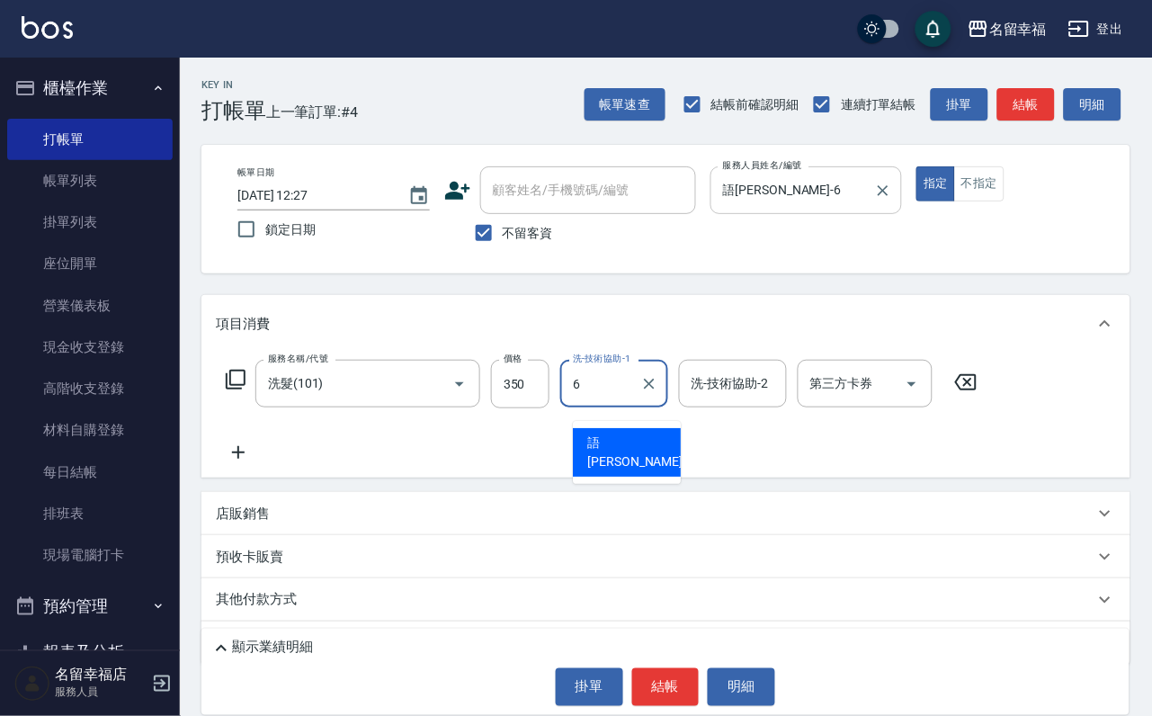
type input "語[PERSON_NAME]-6"
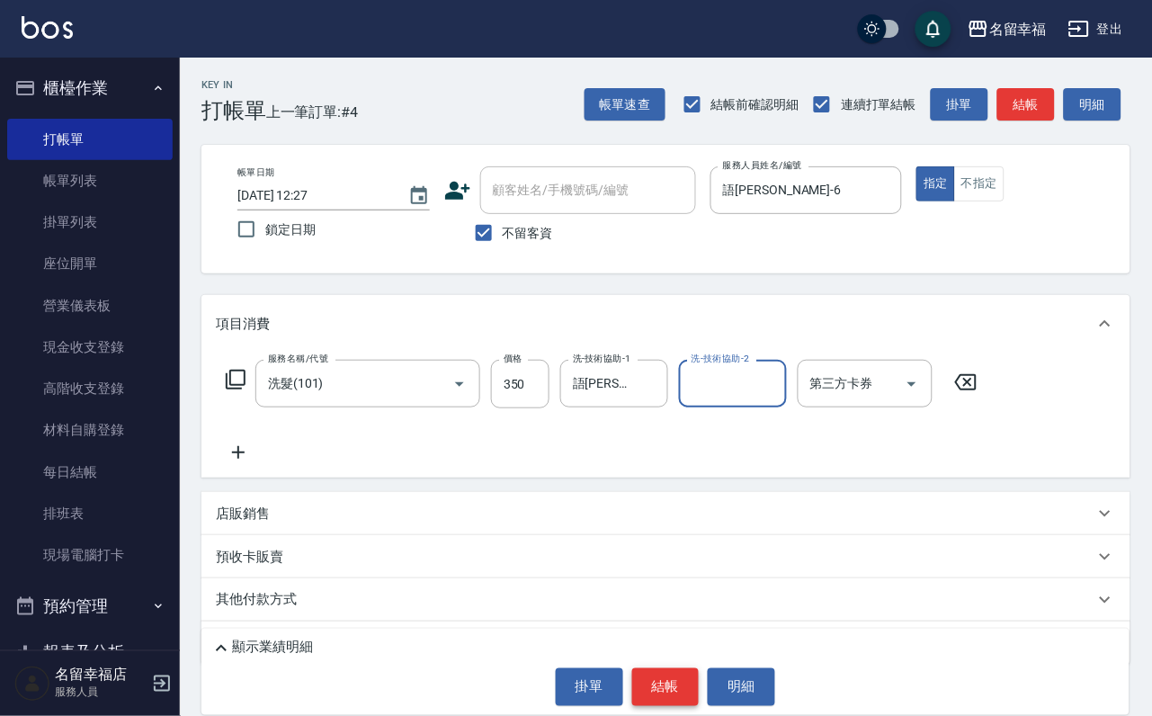
click at [674, 701] on button "結帳" at bounding box center [665, 687] width 67 height 38
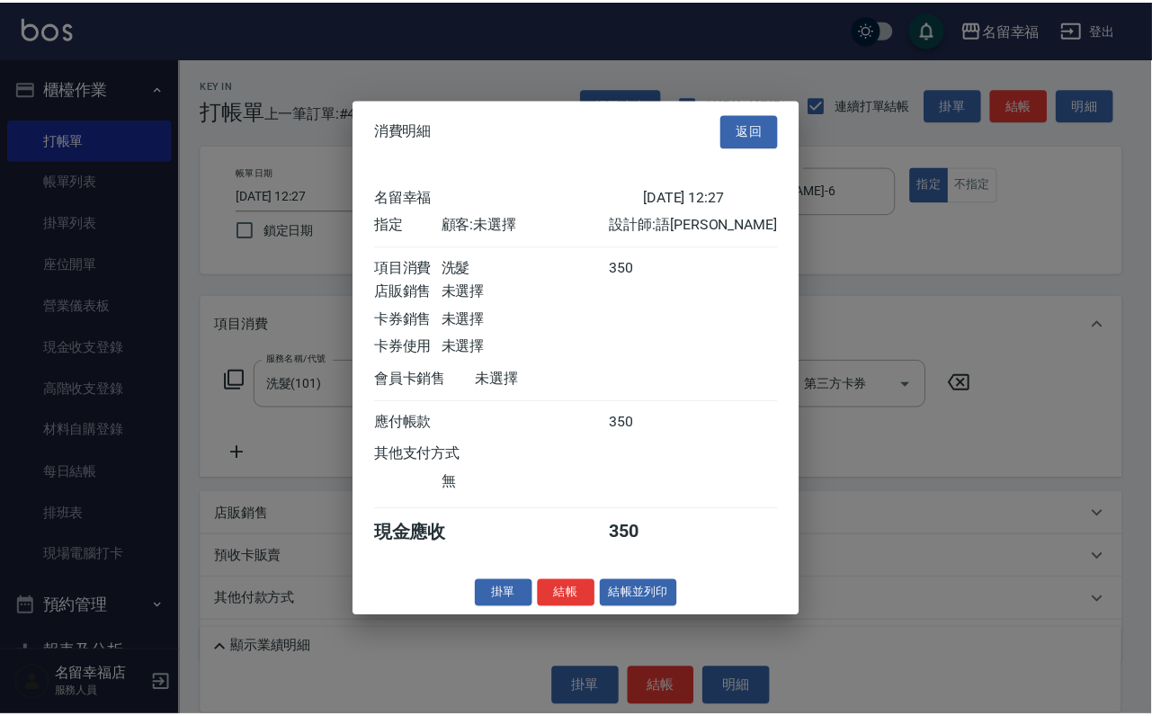
scroll to position [222, 0]
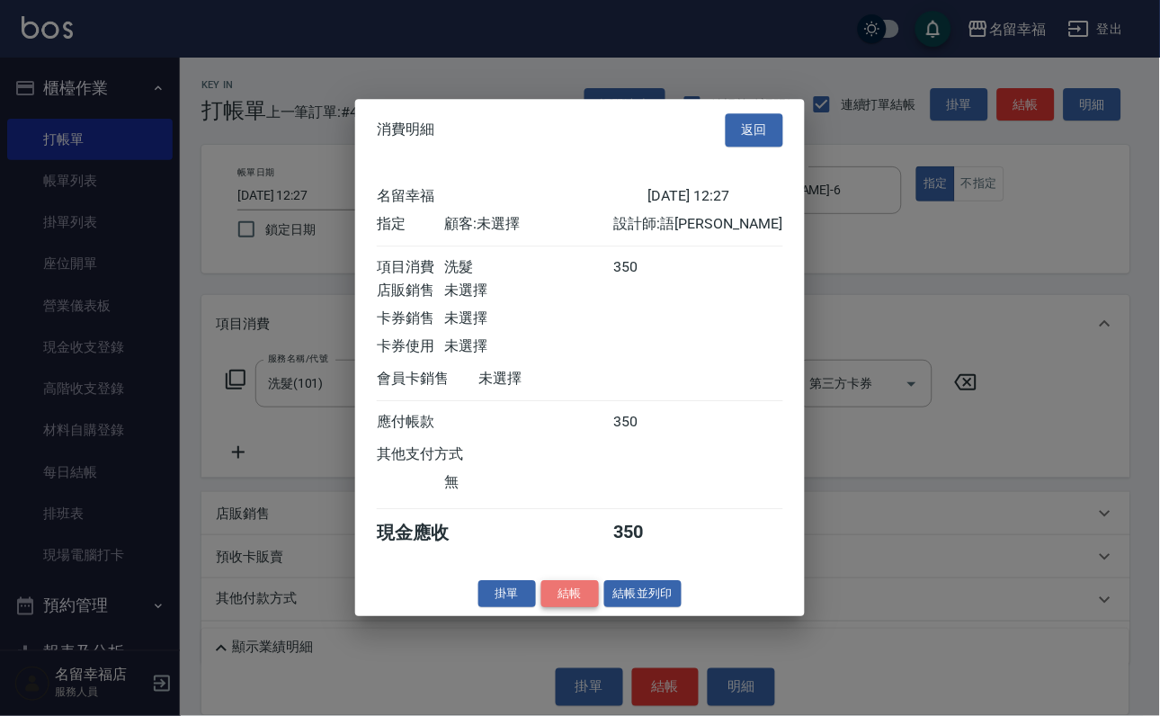
click at [555, 608] on button "結帳" at bounding box center [570, 594] width 58 height 28
